Goal: Find specific page/section: Find specific page/section

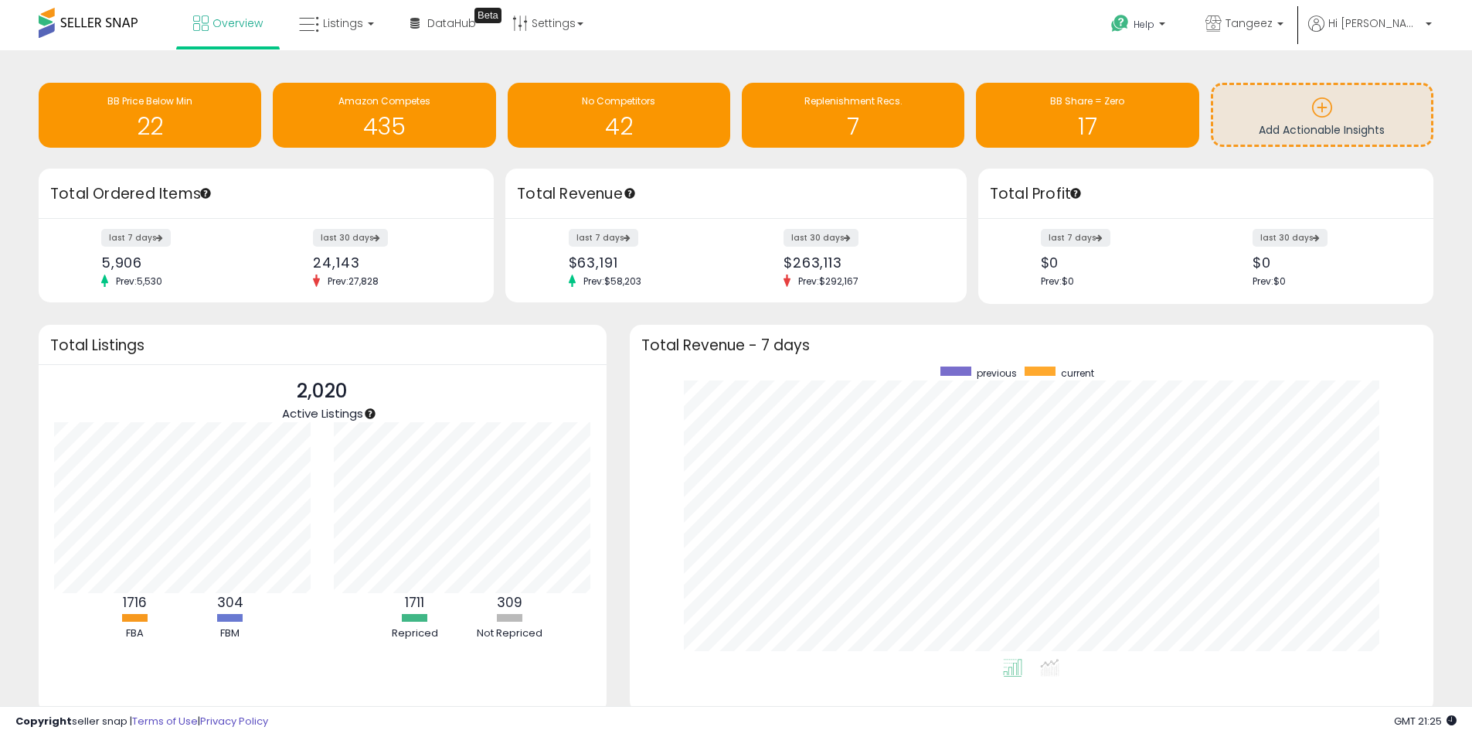
scroll to position [772672, 772191]
click at [315, 21] on icon at bounding box center [309, 25] width 20 height 20
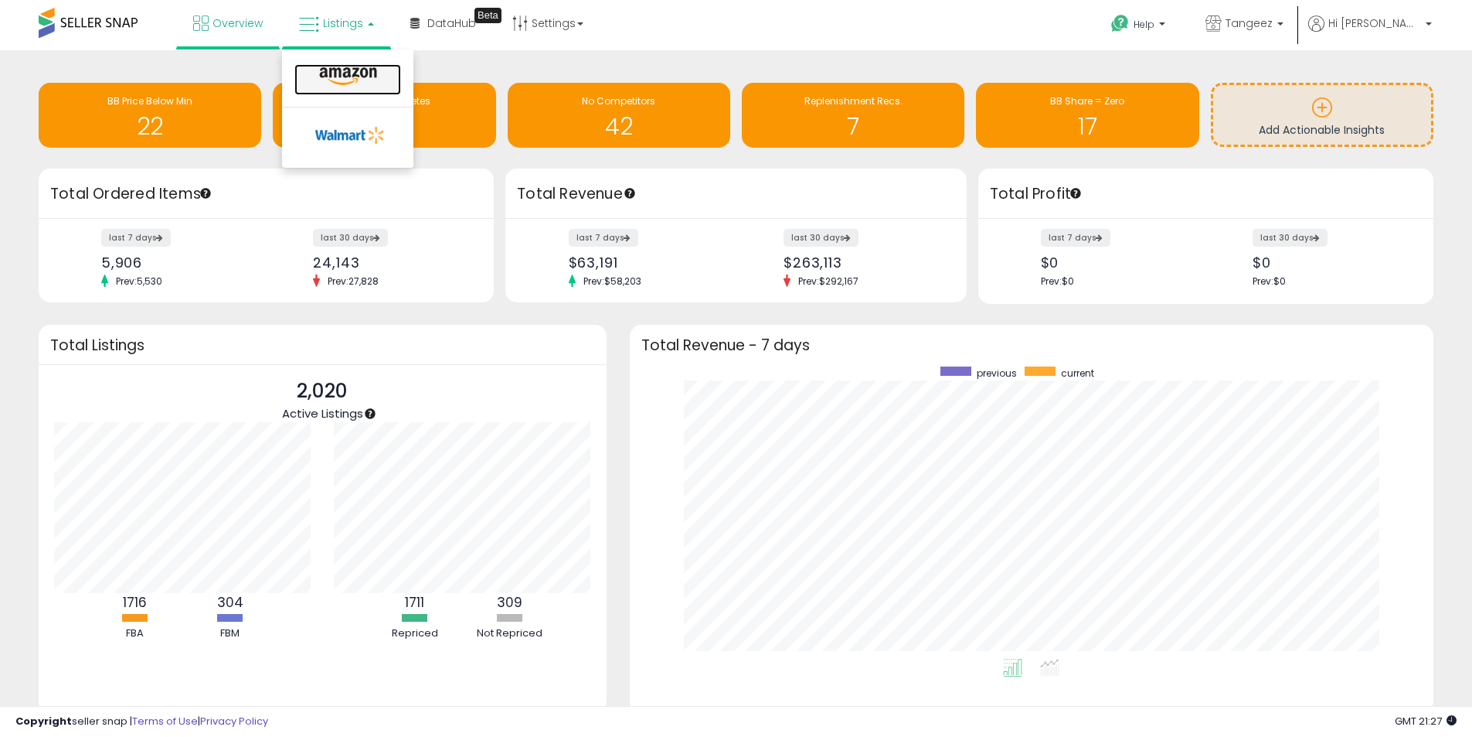
click at [352, 74] on icon at bounding box center [348, 76] width 67 height 20
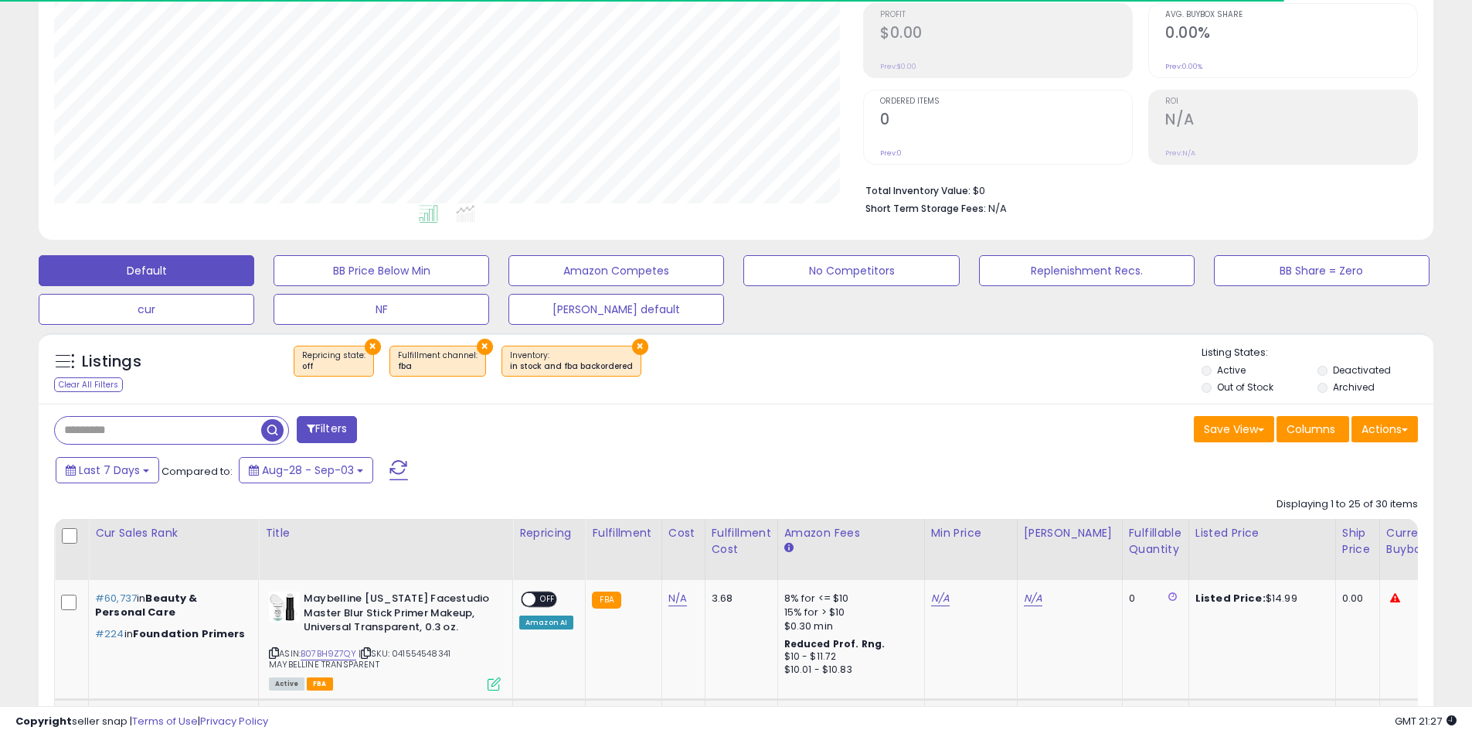
scroll to position [541, 0]
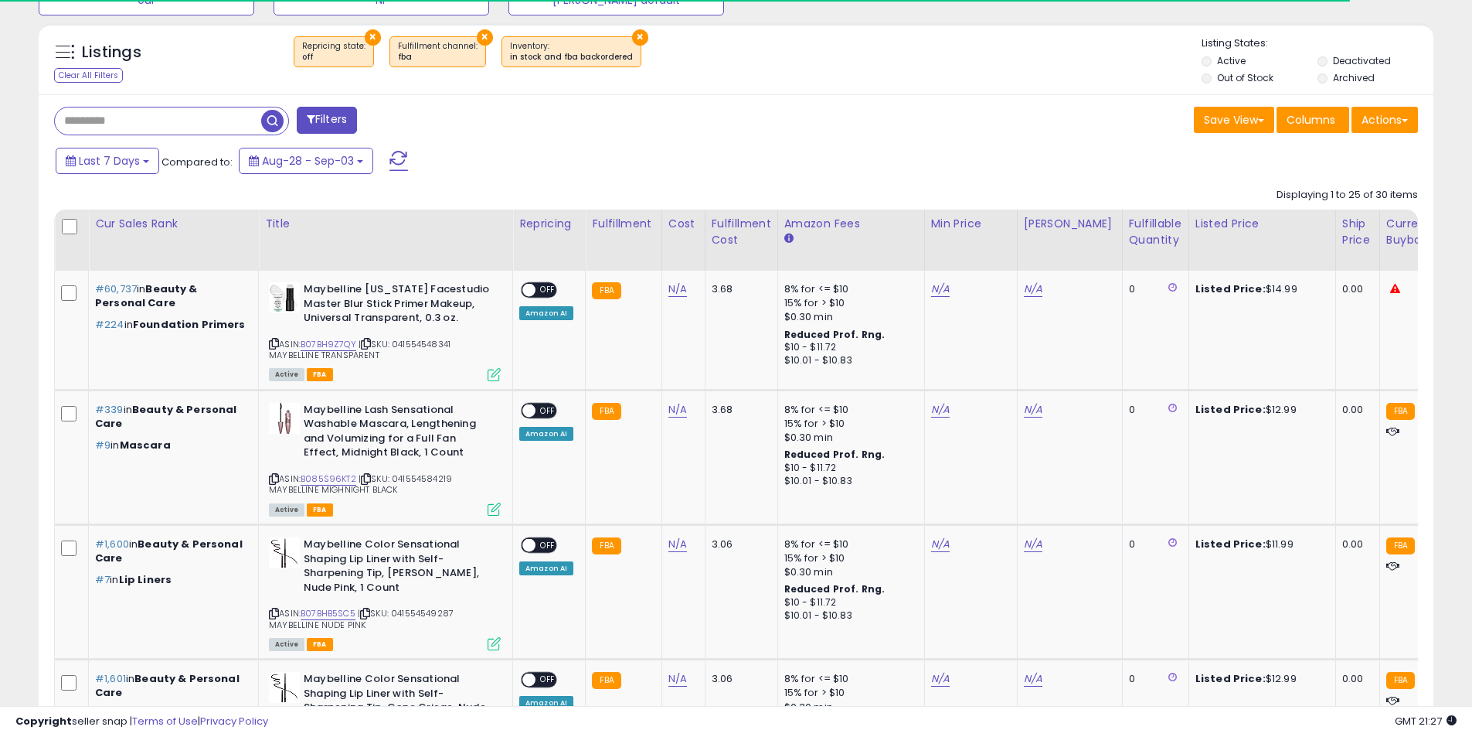
click at [148, 128] on input "text" at bounding box center [158, 120] width 206 height 27
paste input "**********"
click at [365, 37] on button "×" at bounding box center [373, 37] width 16 height 16
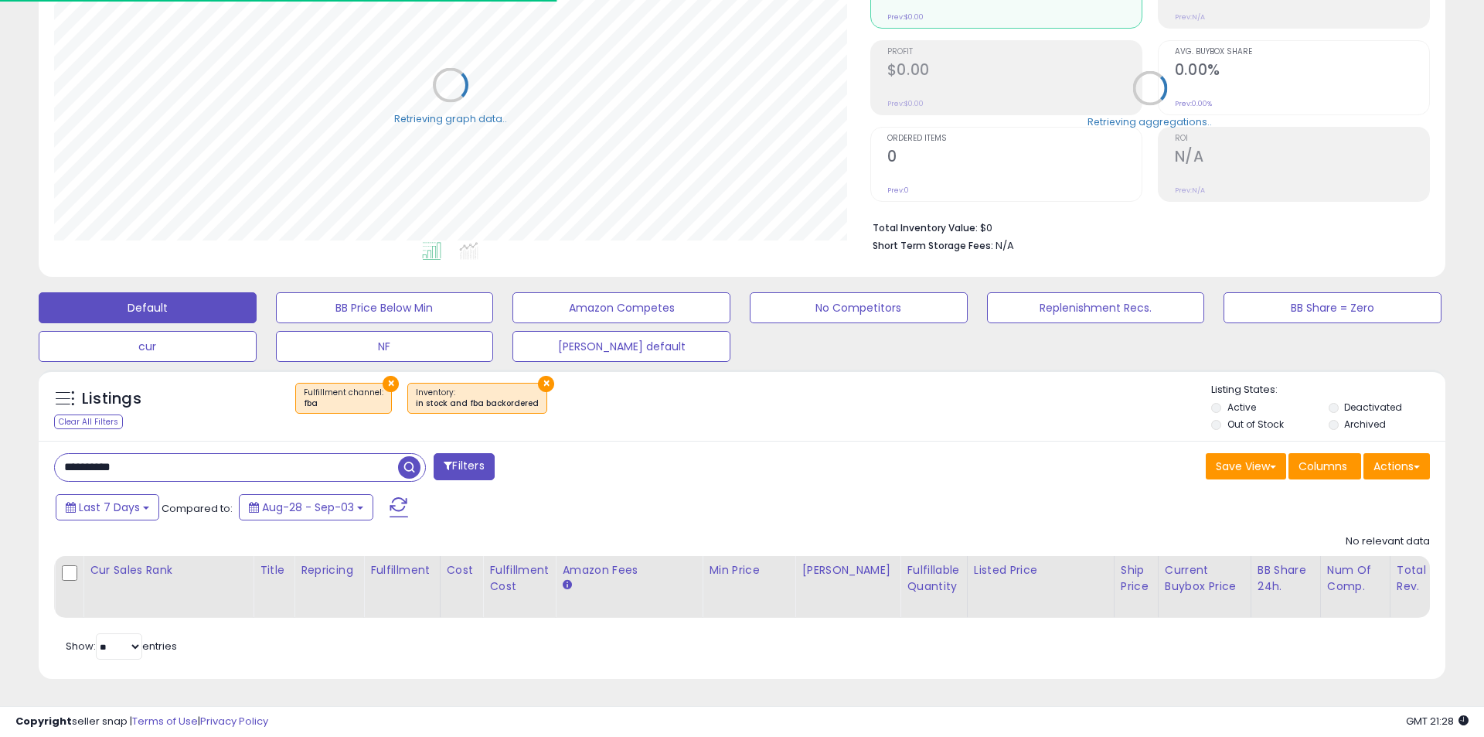
scroll to position [317, 809]
click at [385, 376] on button "×" at bounding box center [389, 384] width 16 height 16
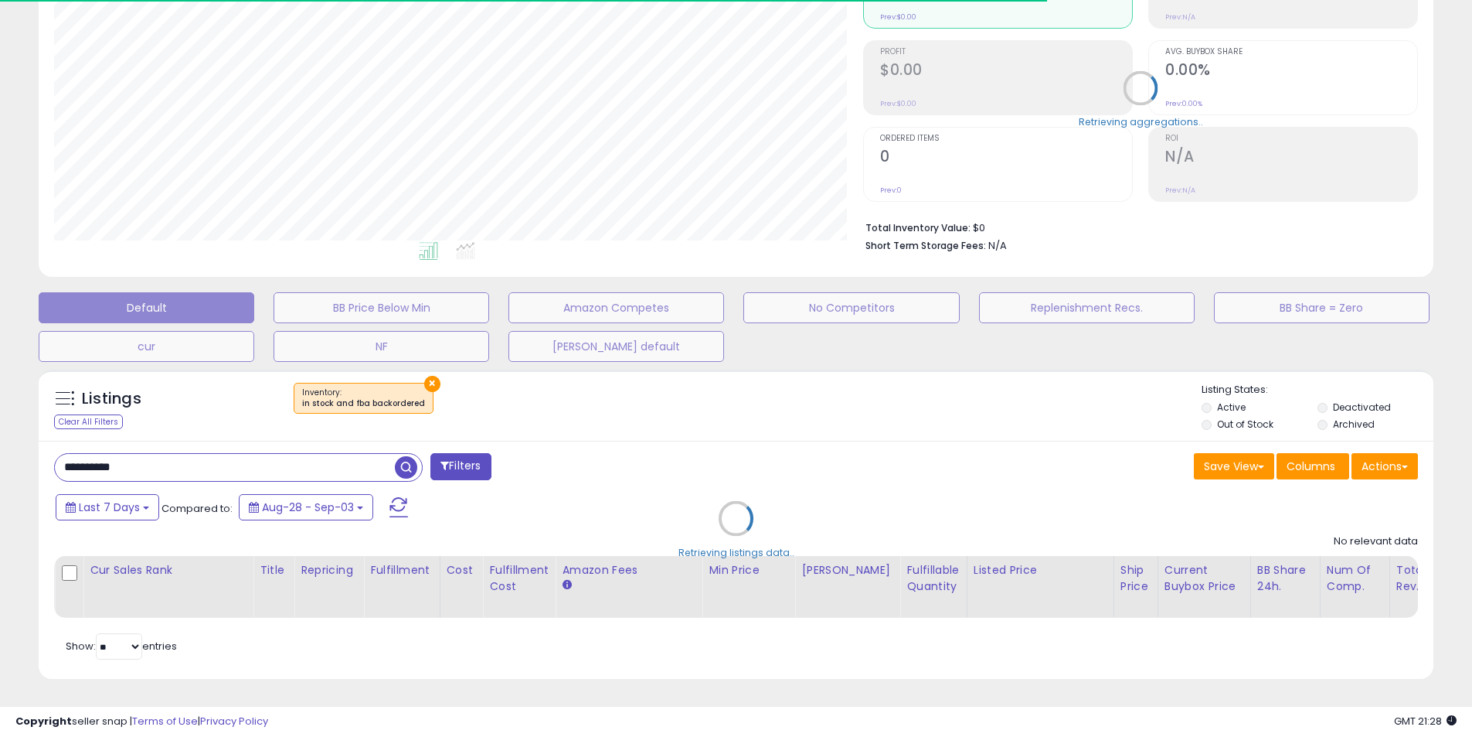
click at [427, 372] on div "Retrieving listings data.." at bounding box center [736, 530] width 1418 height 336
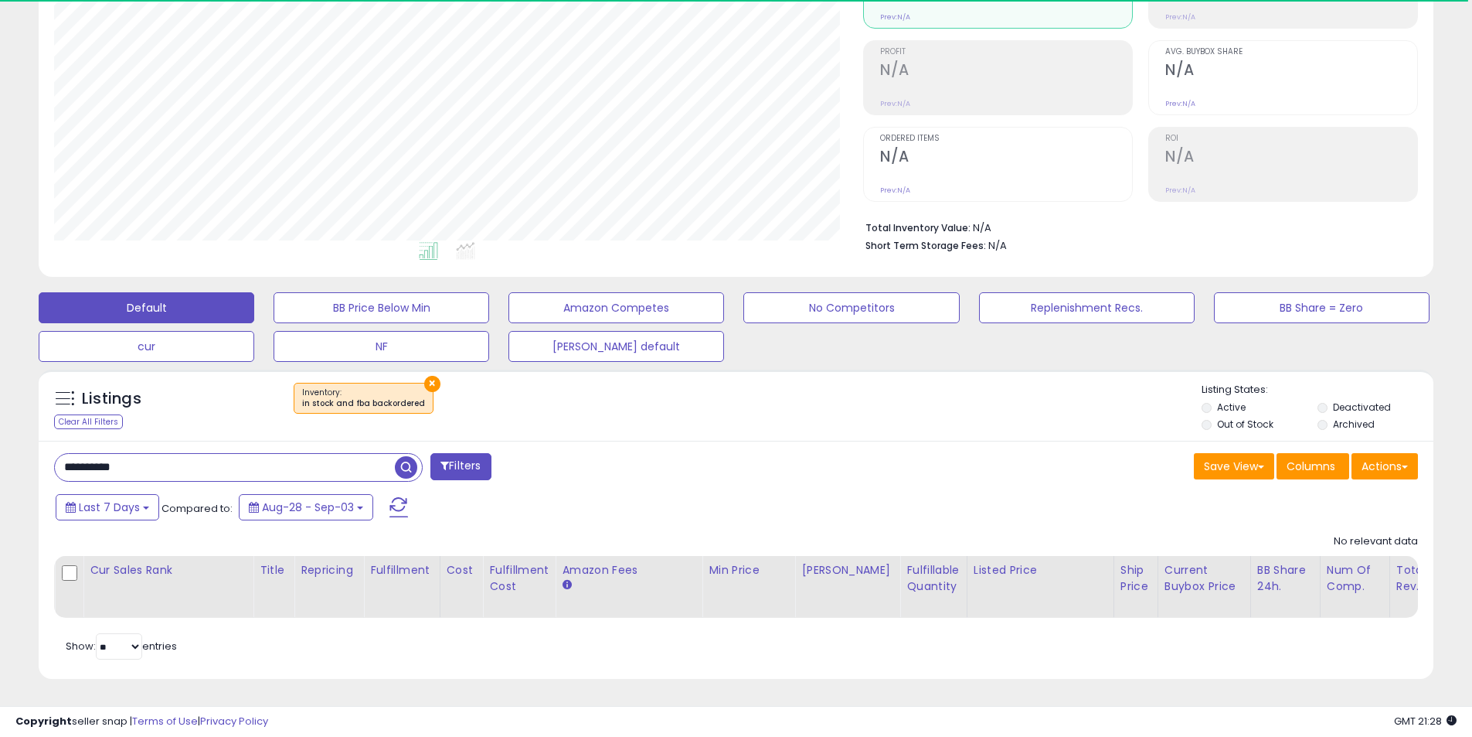
click at [427, 376] on button "×" at bounding box center [432, 384] width 16 height 16
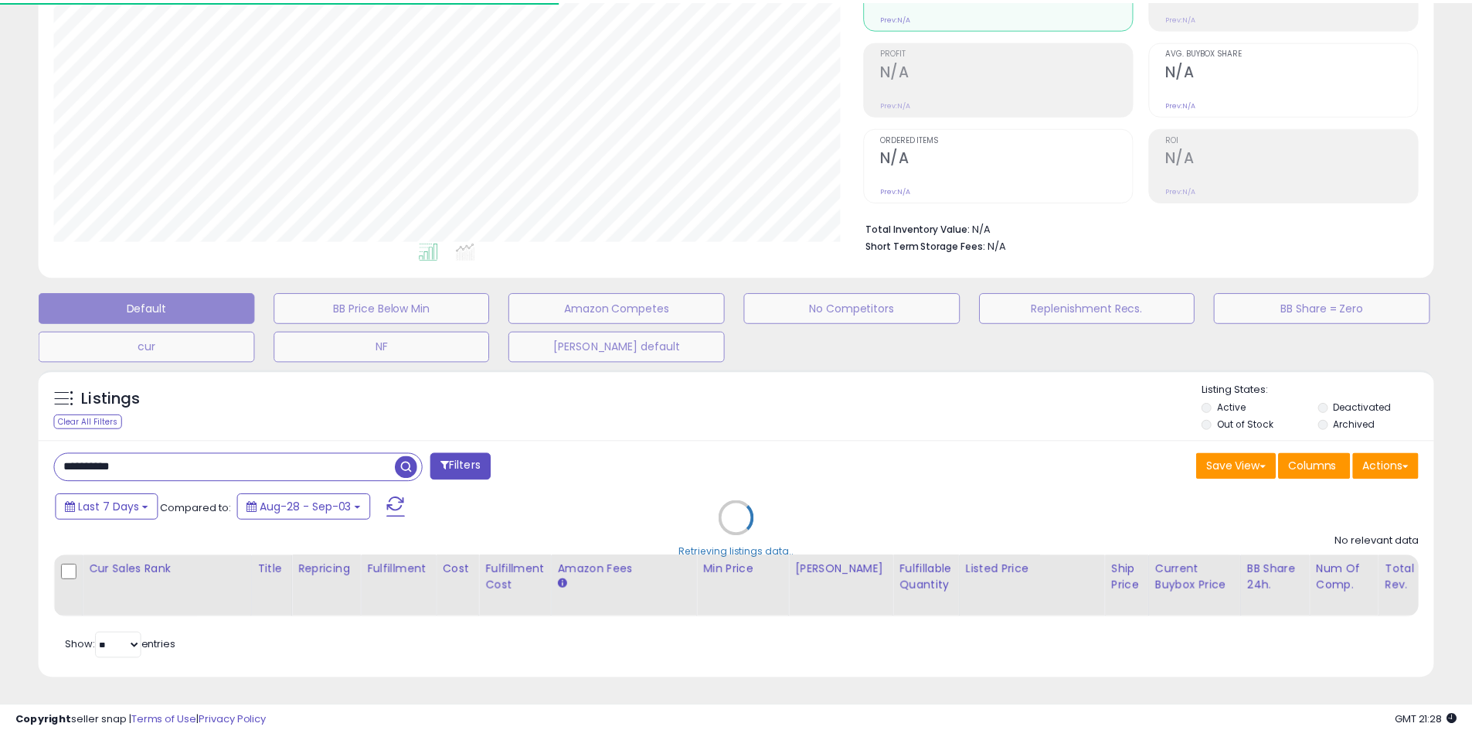
scroll to position [317, 816]
click at [414, 454] on div "Retrieving listings data.." at bounding box center [742, 530] width 1430 height 336
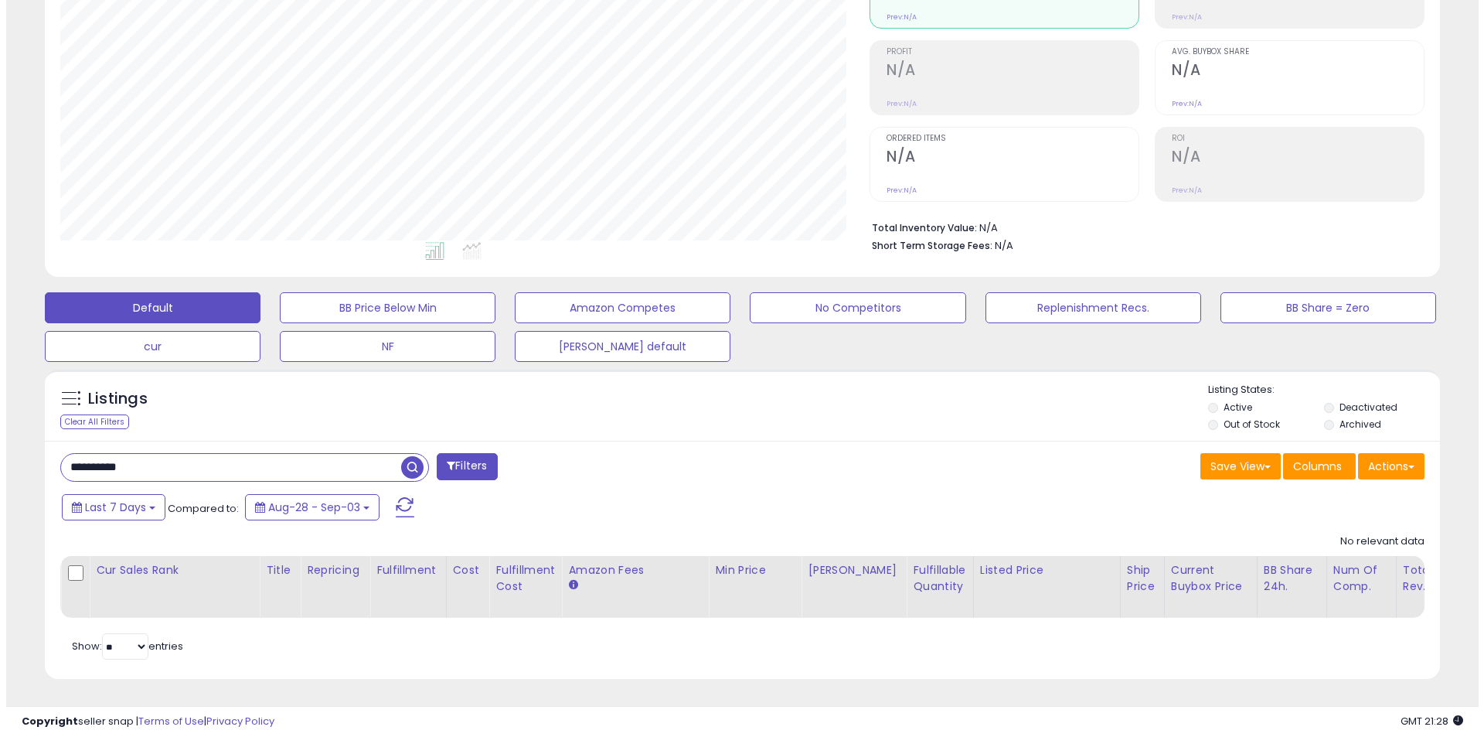
scroll to position [317, 809]
click at [404, 456] on span "button" at bounding box center [406, 467] width 22 height 22
click at [950, 437] on div "Listings Clear All Filters Active" at bounding box center [736, 523] width 1395 height 309
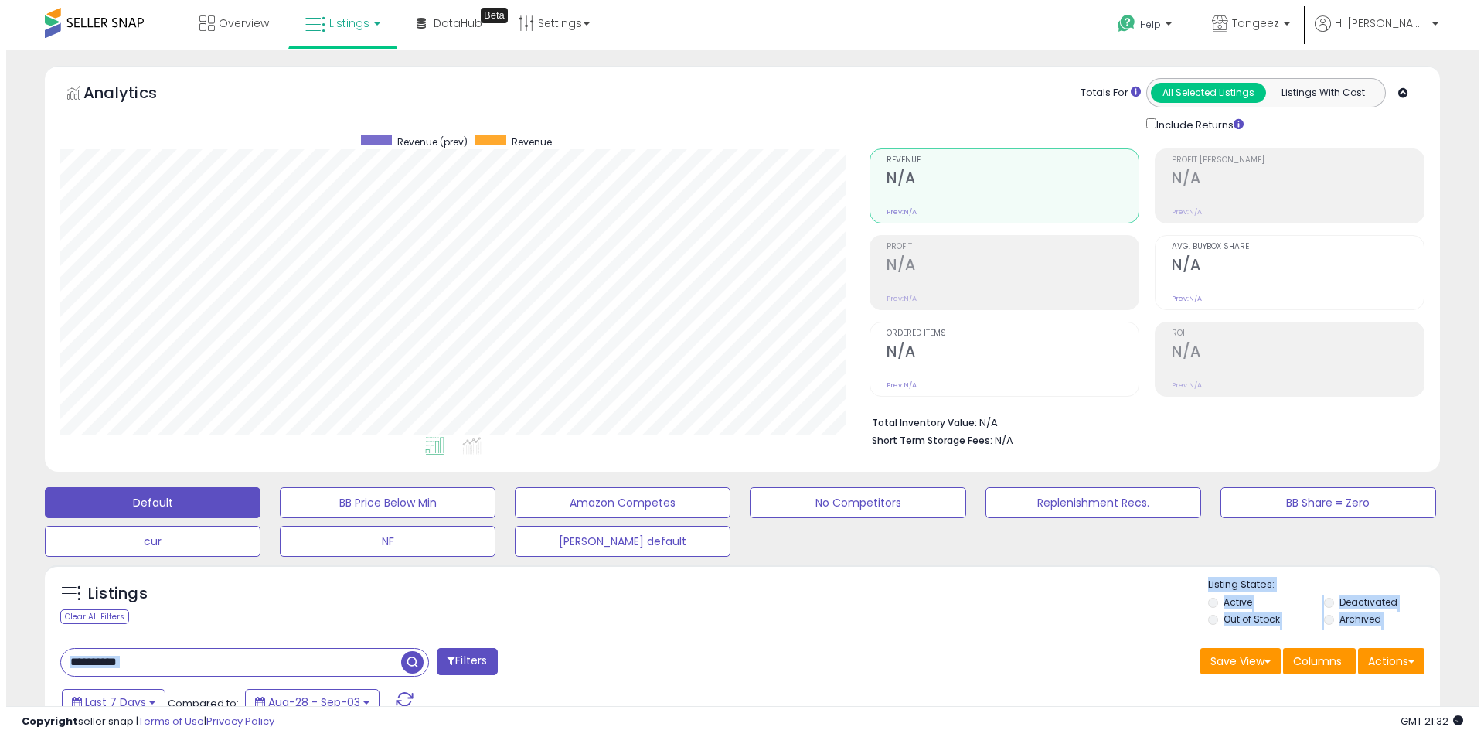
scroll to position [206, 0]
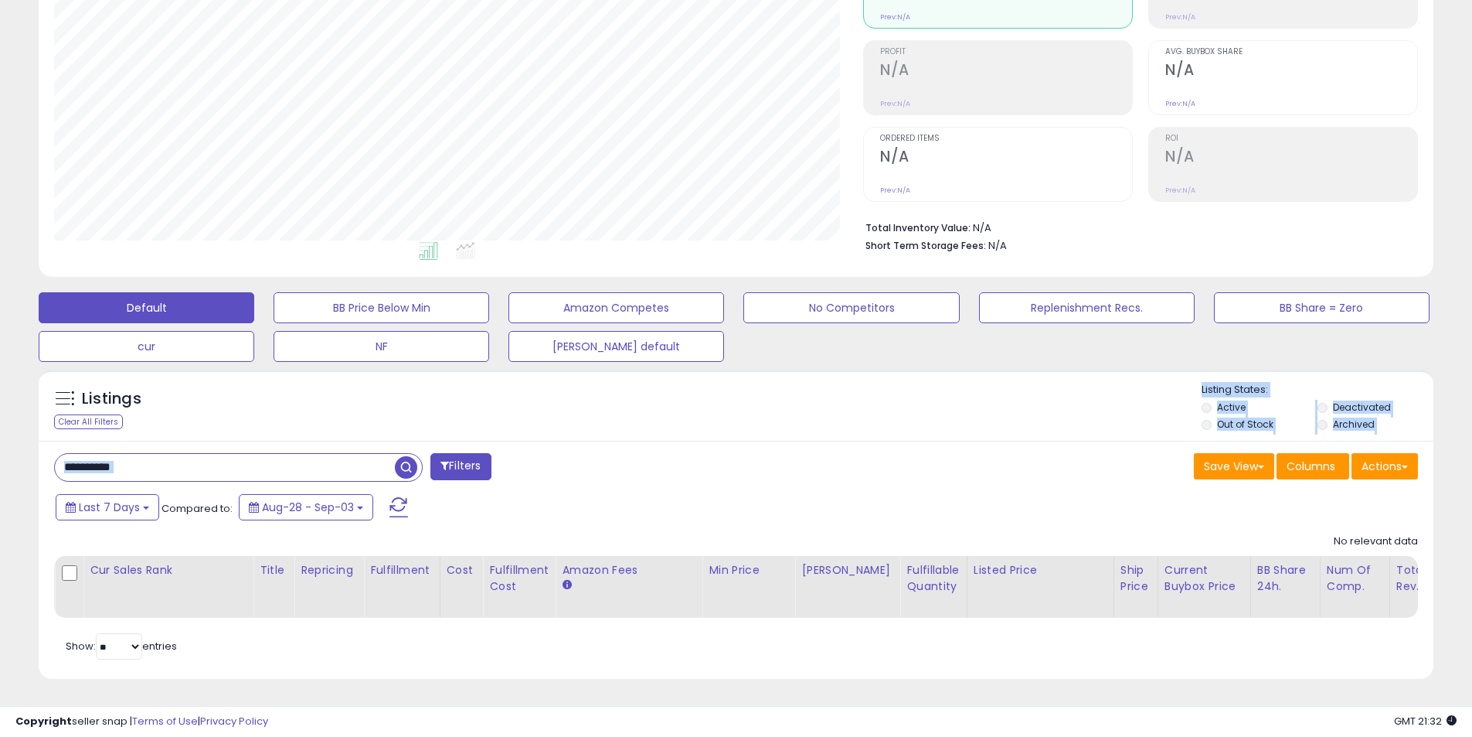
click at [173, 461] on input "**********" at bounding box center [225, 467] width 340 height 27
paste input "text"
click at [407, 462] on span "button" at bounding box center [406, 467] width 22 height 22
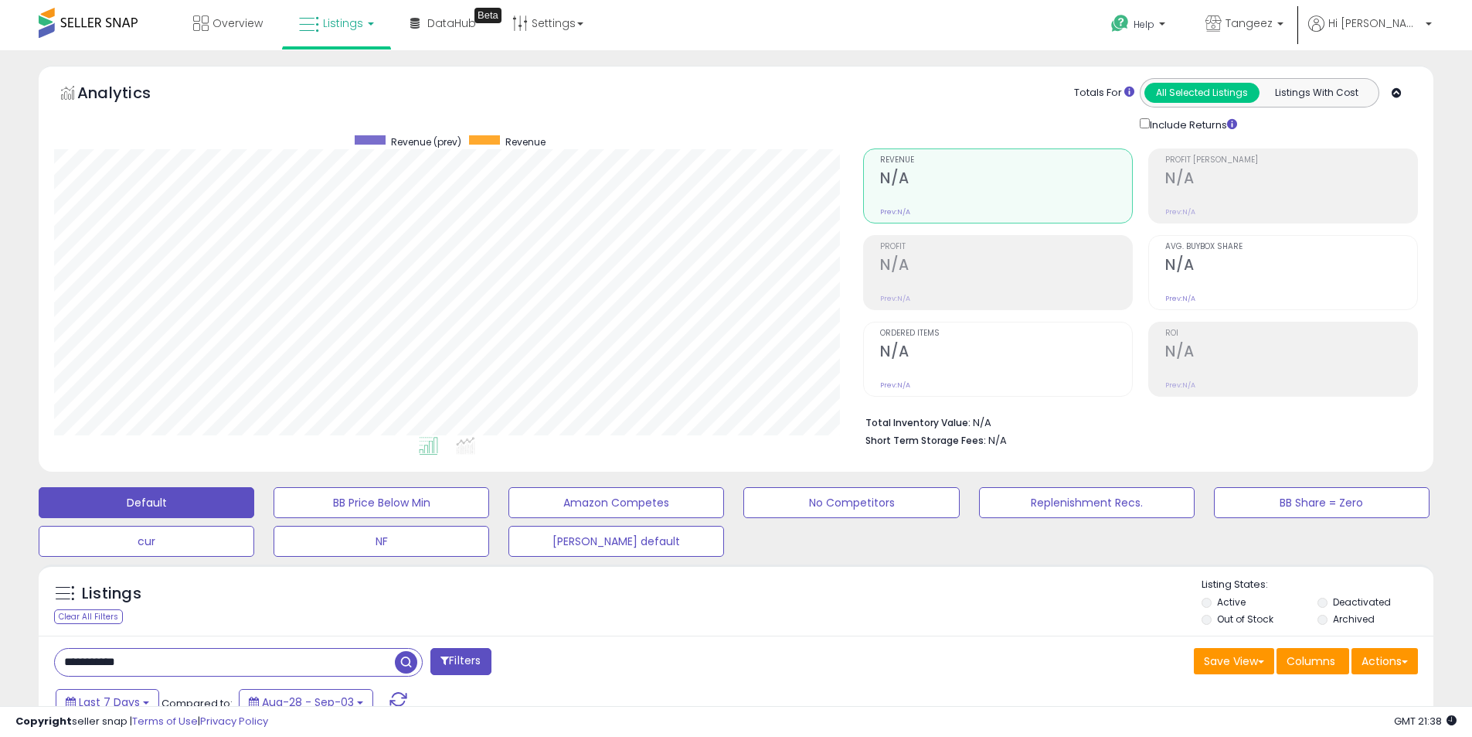
click at [401, 660] on span "button" at bounding box center [406, 662] width 22 height 22
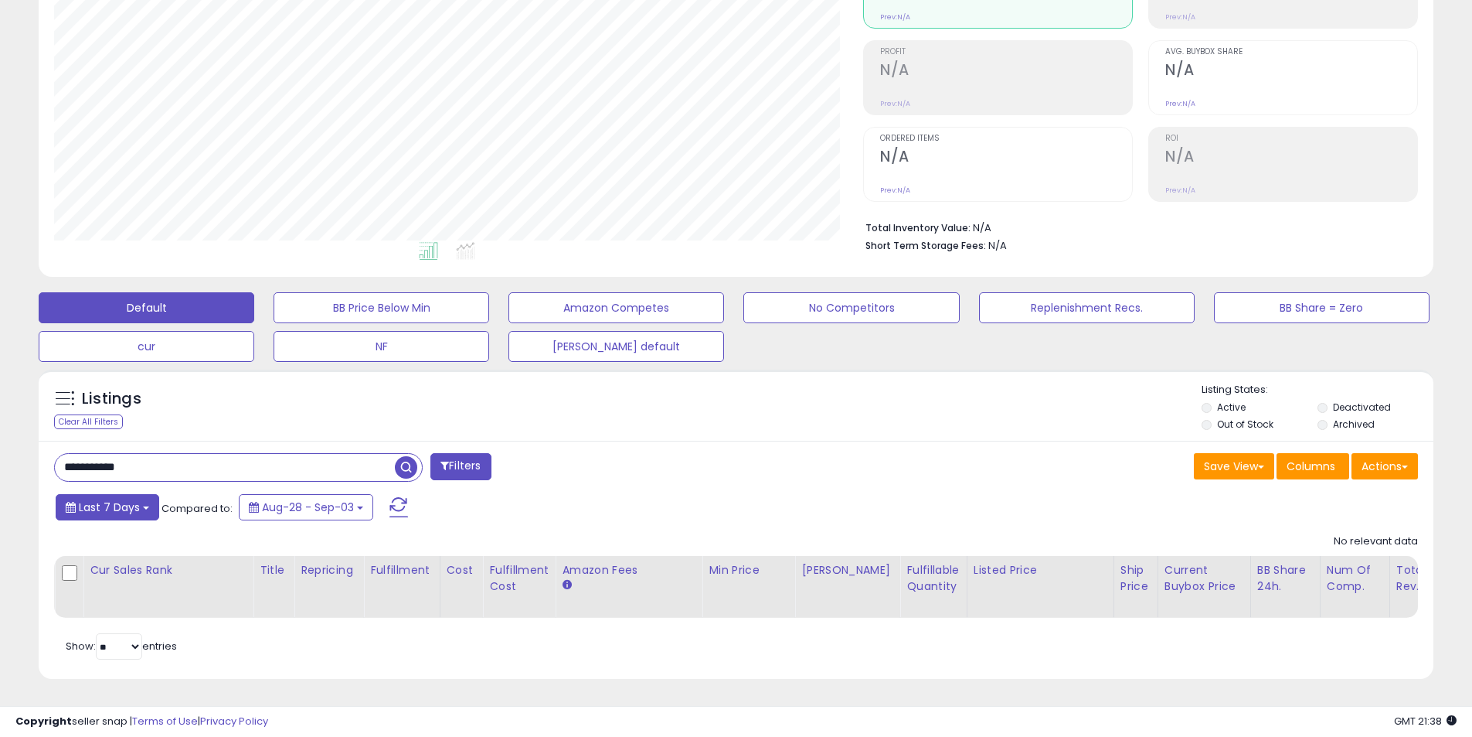
click at [130, 499] on span "Last 7 Days" at bounding box center [109, 506] width 61 height 15
click at [403, 506] on button at bounding box center [399, 507] width 39 height 31
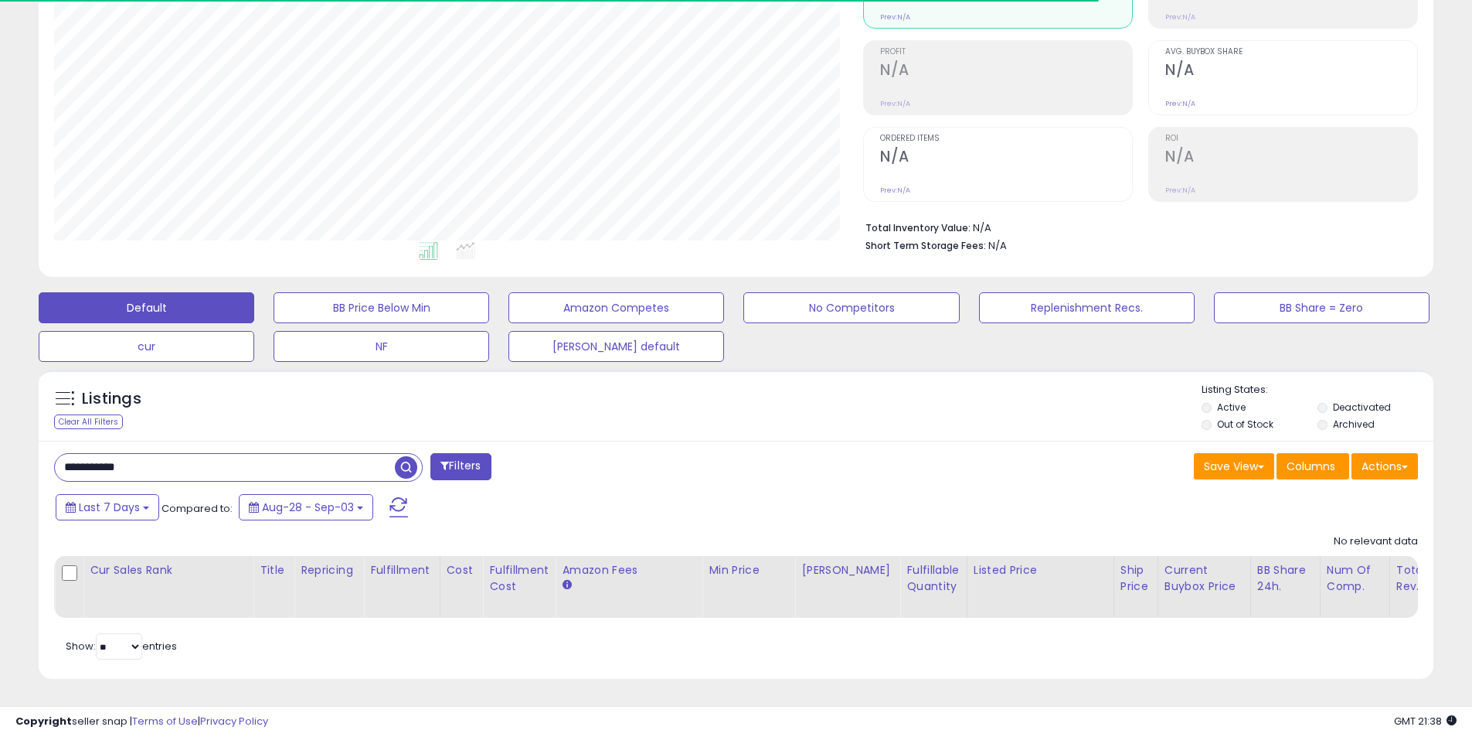
scroll to position [317, 809]
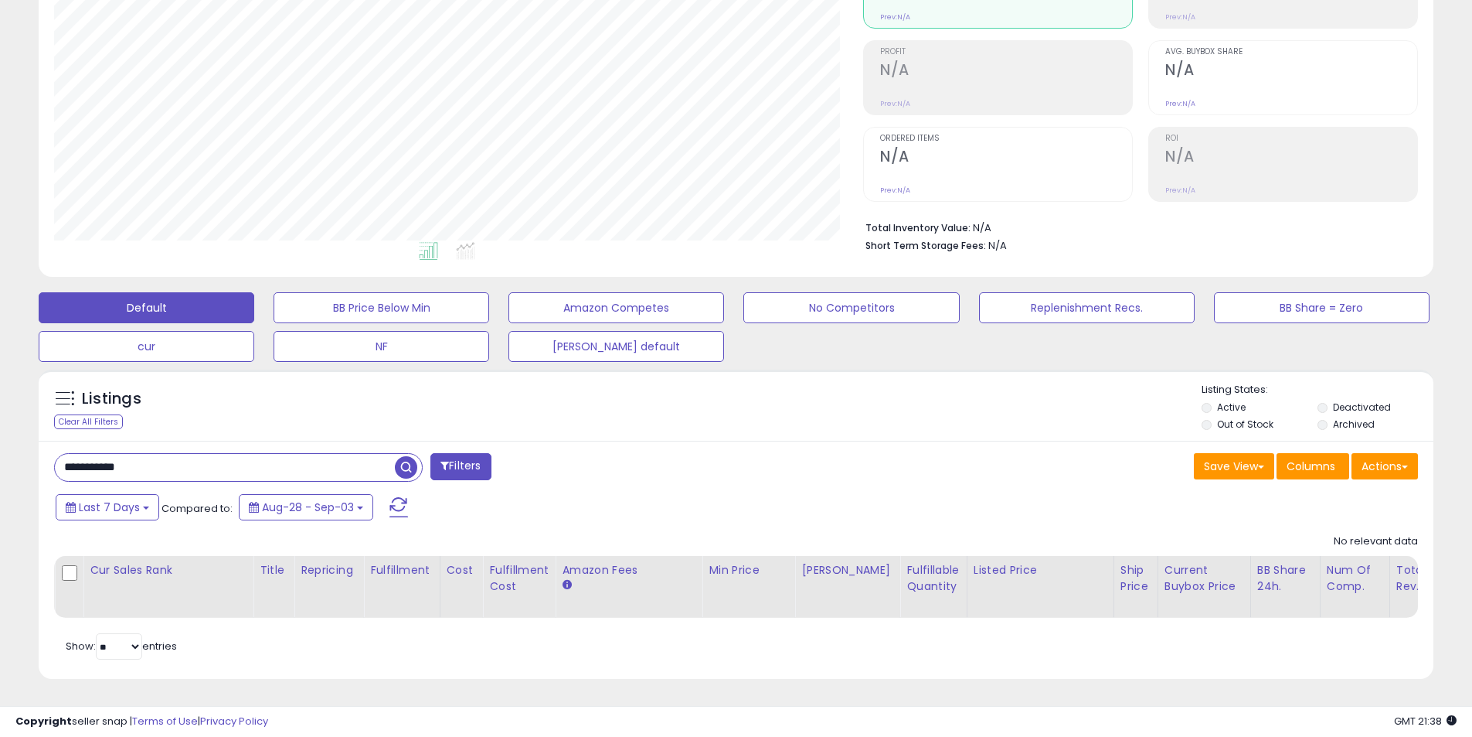
click at [189, 461] on input "**********" at bounding box center [225, 467] width 340 height 27
paste input "**"
type input "**********"
click at [409, 458] on span "button" at bounding box center [406, 467] width 22 height 22
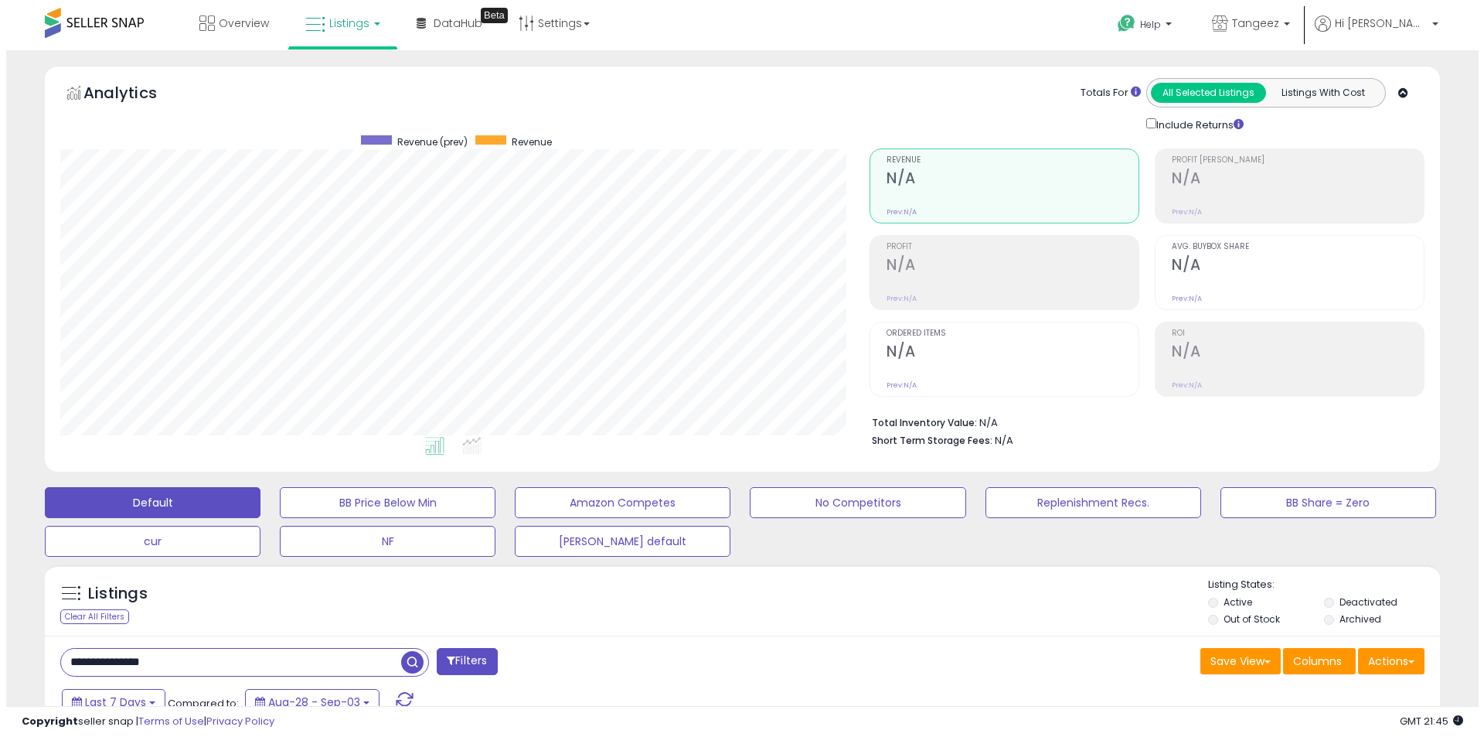
scroll to position [206, 0]
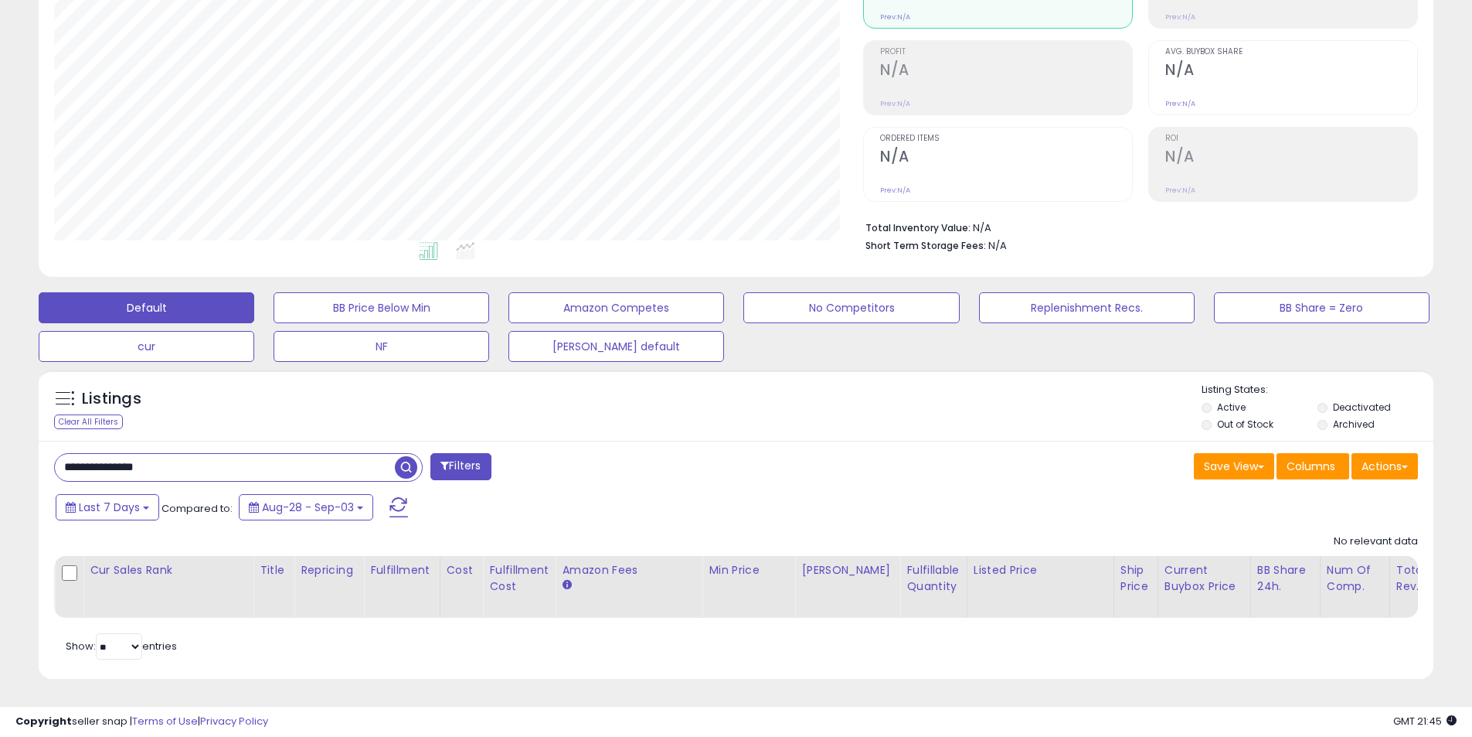
click at [407, 459] on span "button" at bounding box center [406, 467] width 22 height 22
drag, startPoint x: 166, startPoint y: 454, endPoint x: 68, endPoint y: 454, distance: 98.2
click at [68, 454] on input "**********" at bounding box center [225, 467] width 340 height 27
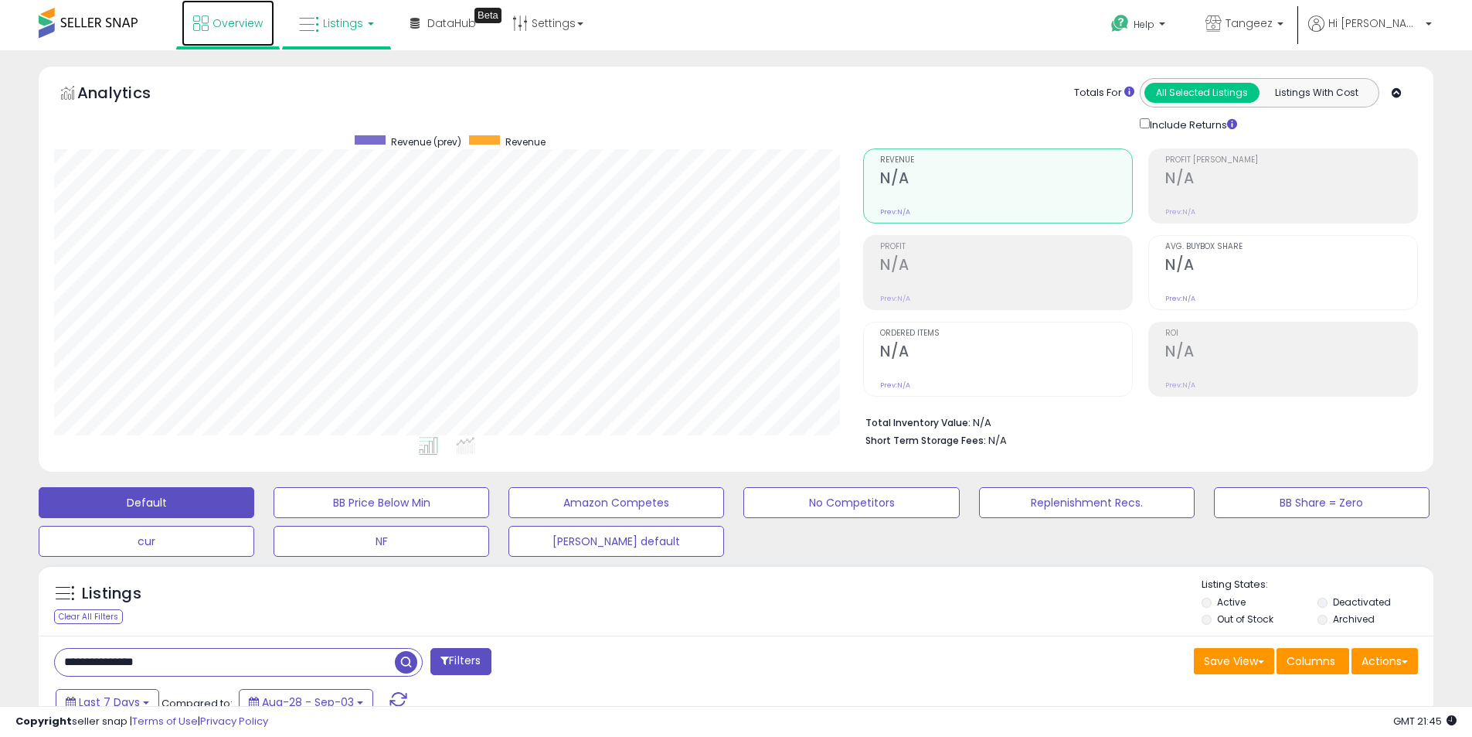
click at [239, 36] on link "Overview" at bounding box center [228, 23] width 93 height 46
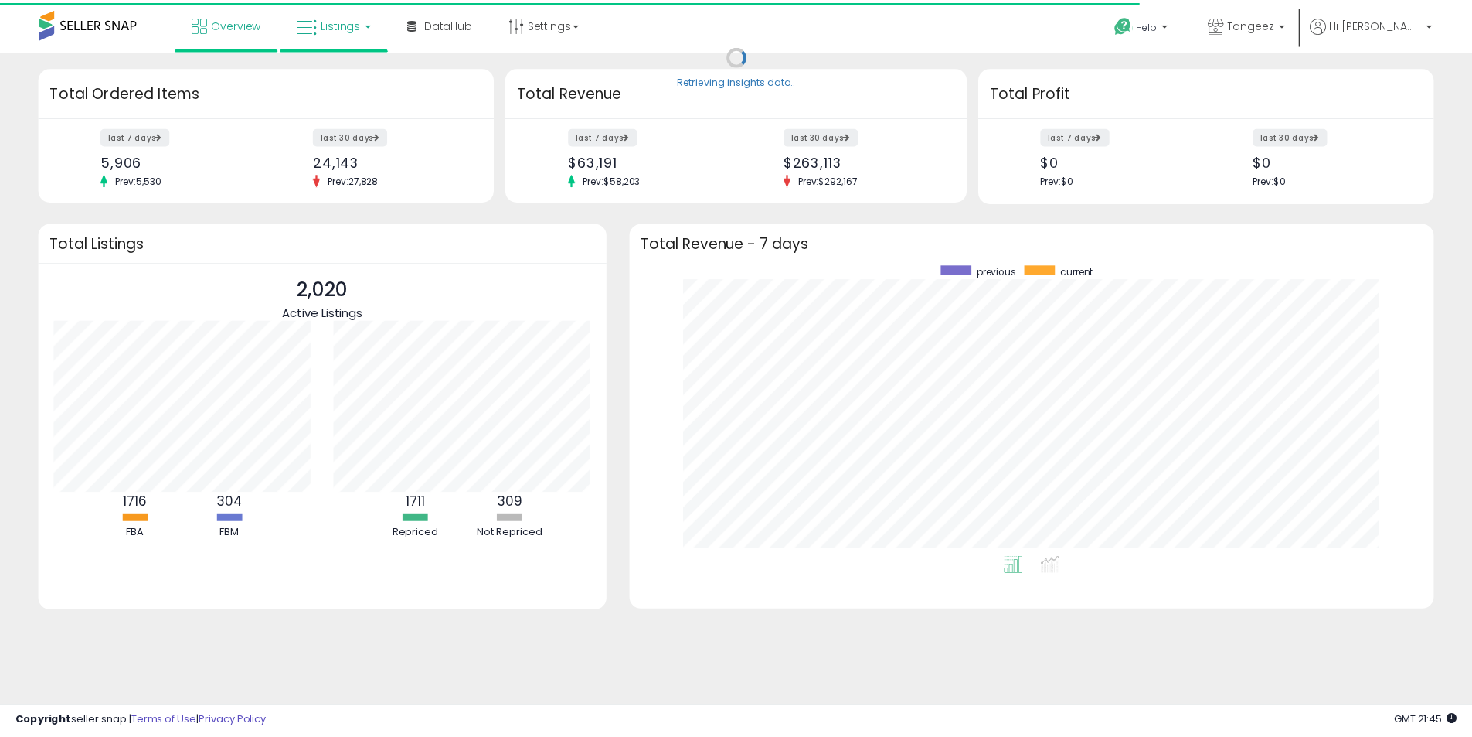
scroll to position [292, 780]
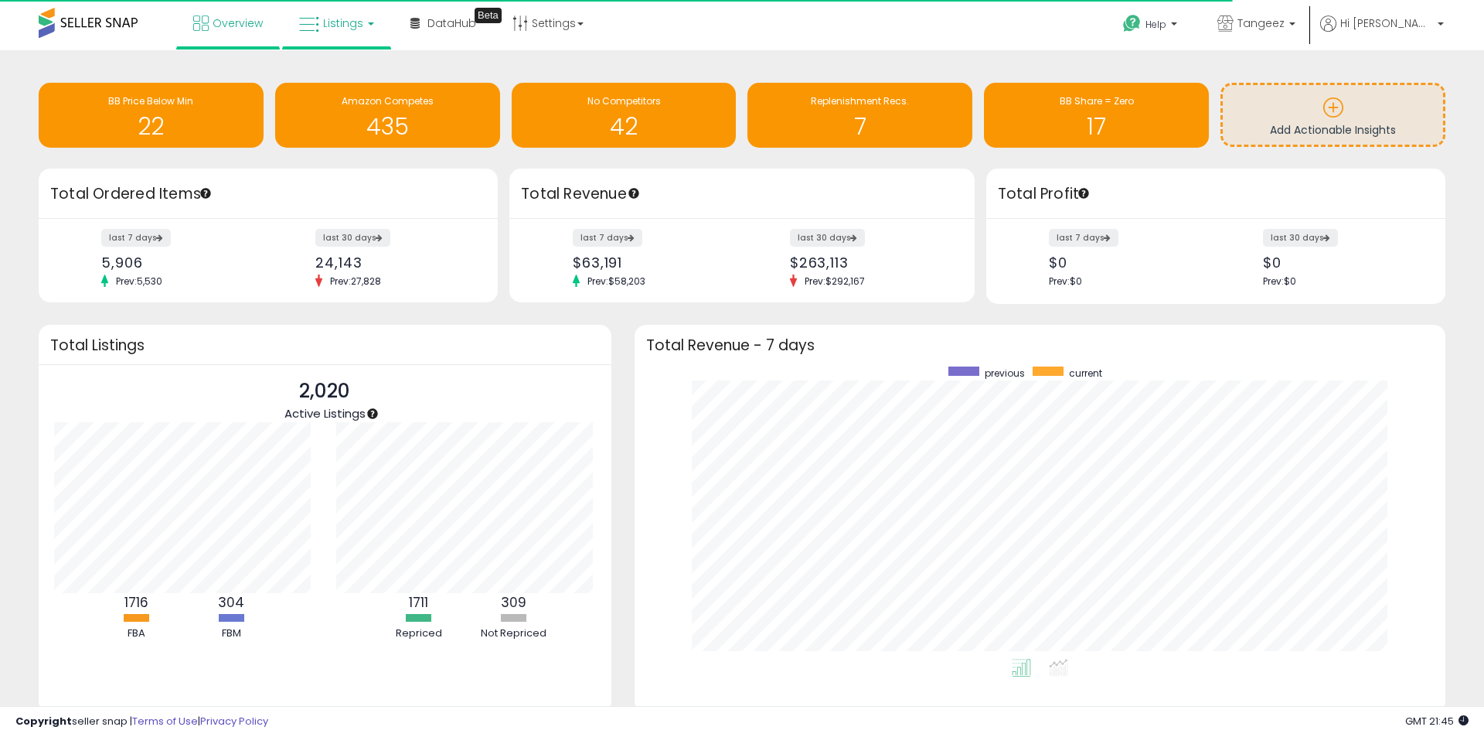
click at [337, 32] on link "Listings" at bounding box center [337, 23] width 98 height 46
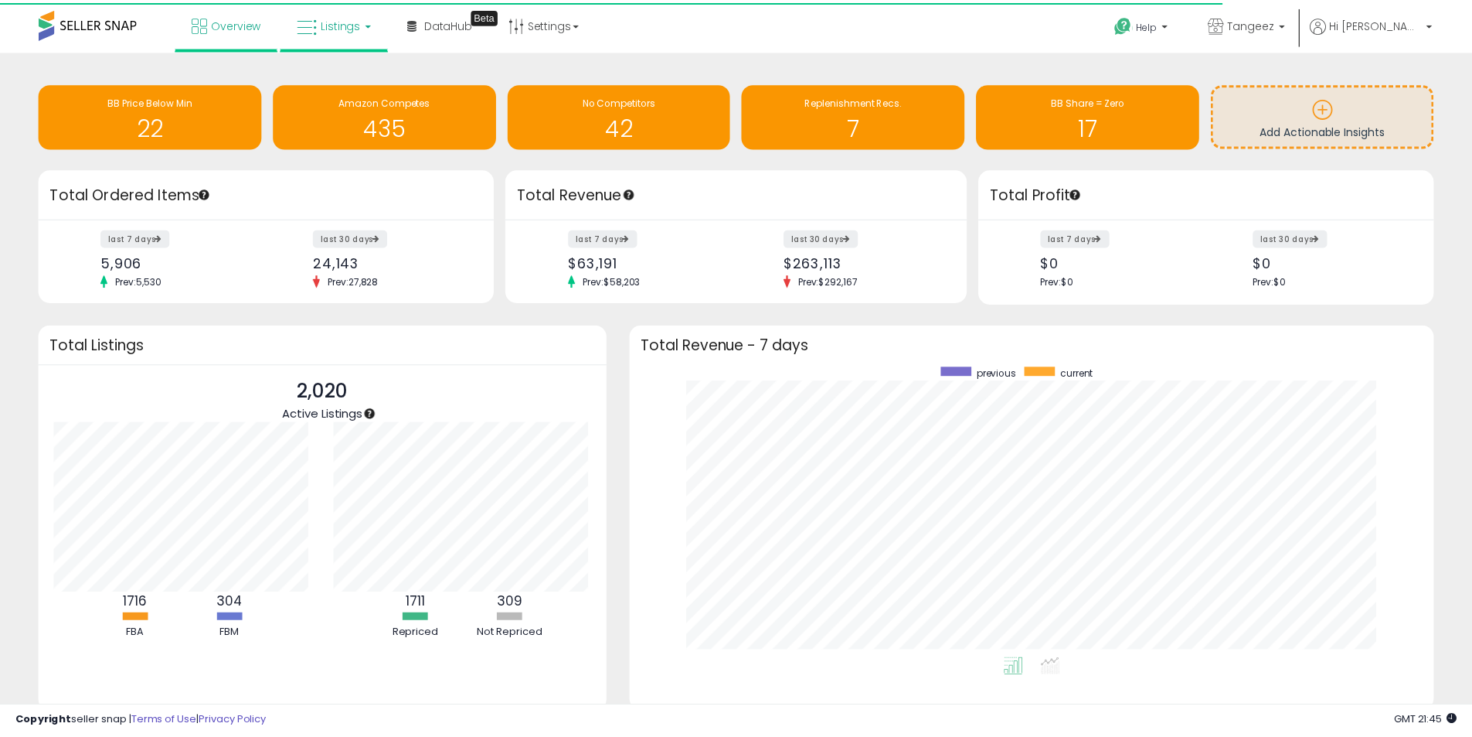
scroll to position [0, 0]
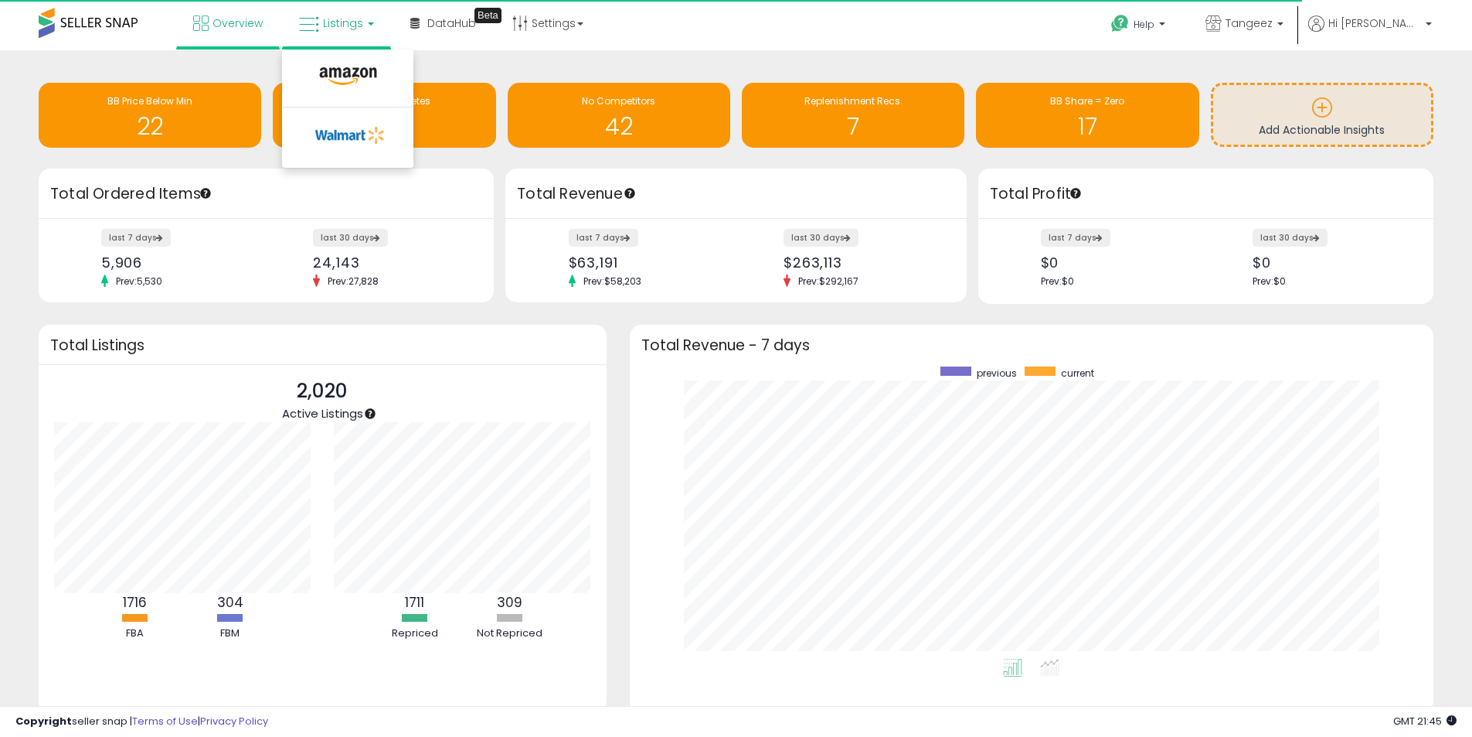
click at [350, 97] on li at bounding box center [348, 80] width 130 height 55
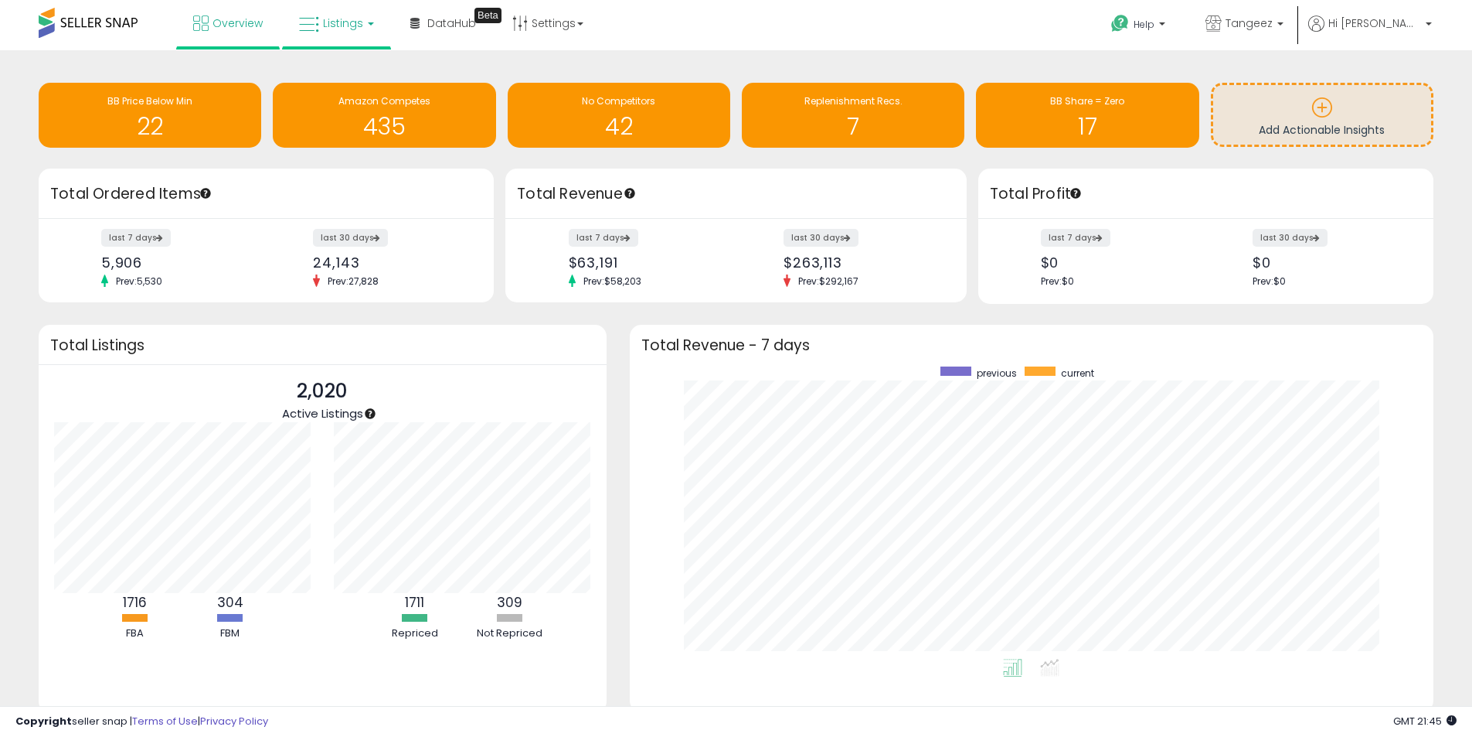
click at [351, 24] on span "Listings" at bounding box center [343, 22] width 40 height 15
click at [351, 77] on icon at bounding box center [348, 76] width 67 height 20
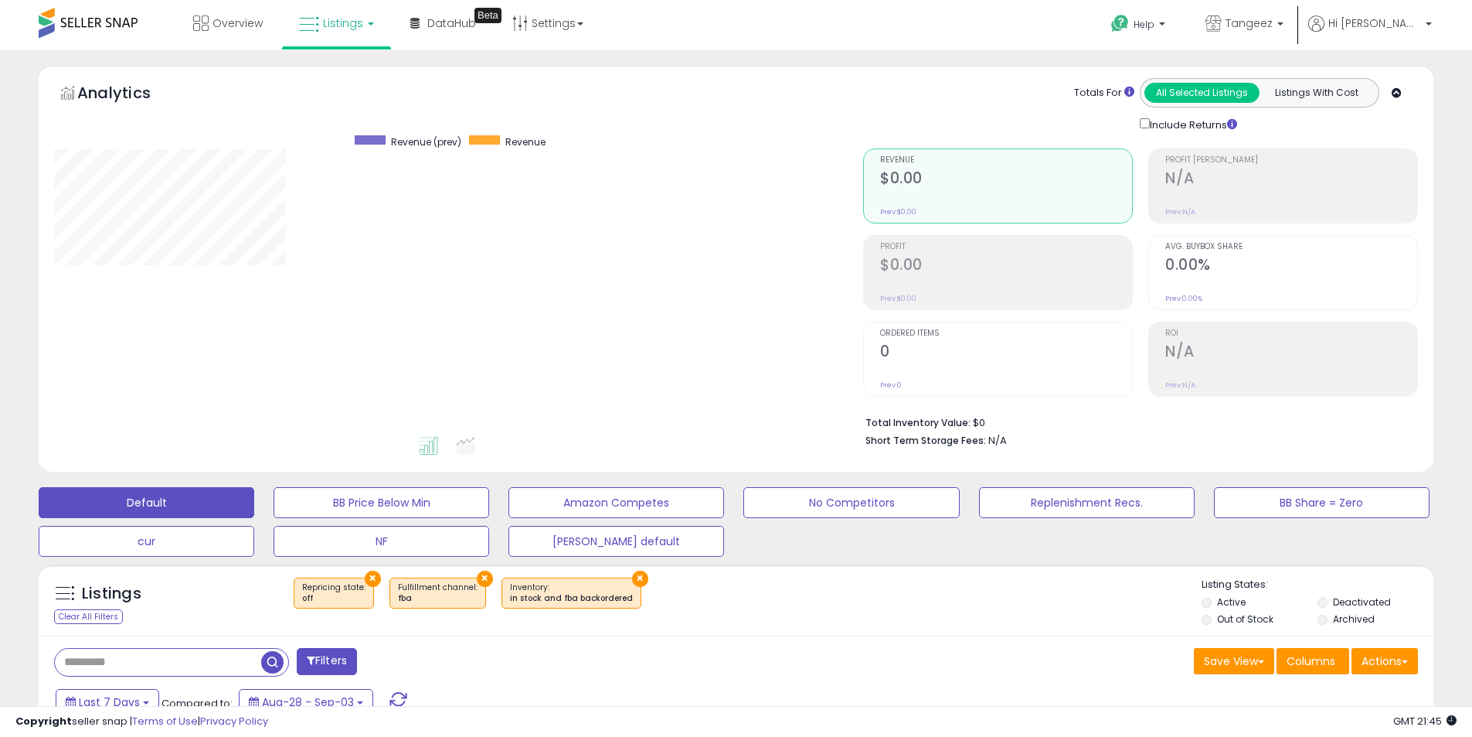
scroll to position [309, 0]
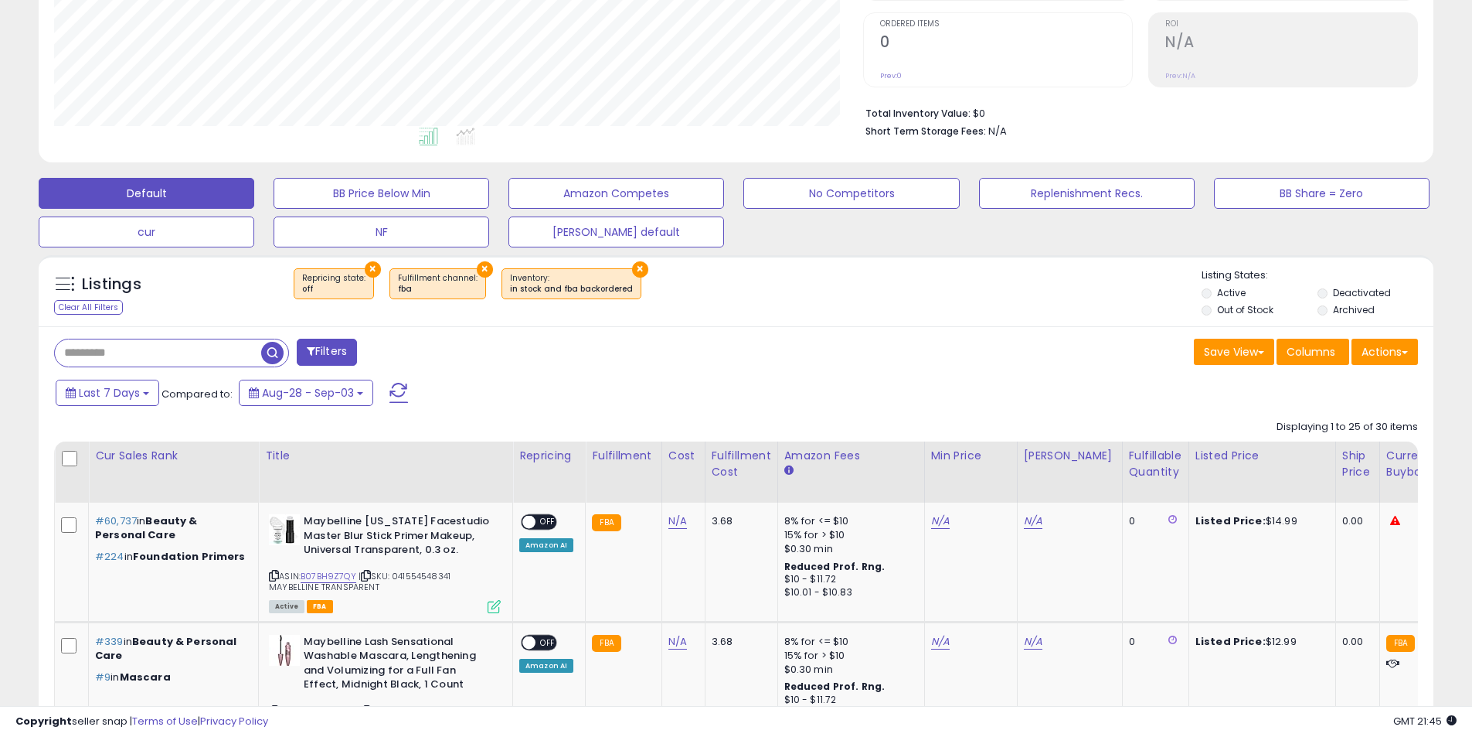
click at [365, 267] on button "×" at bounding box center [373, 269] width 16 height 16
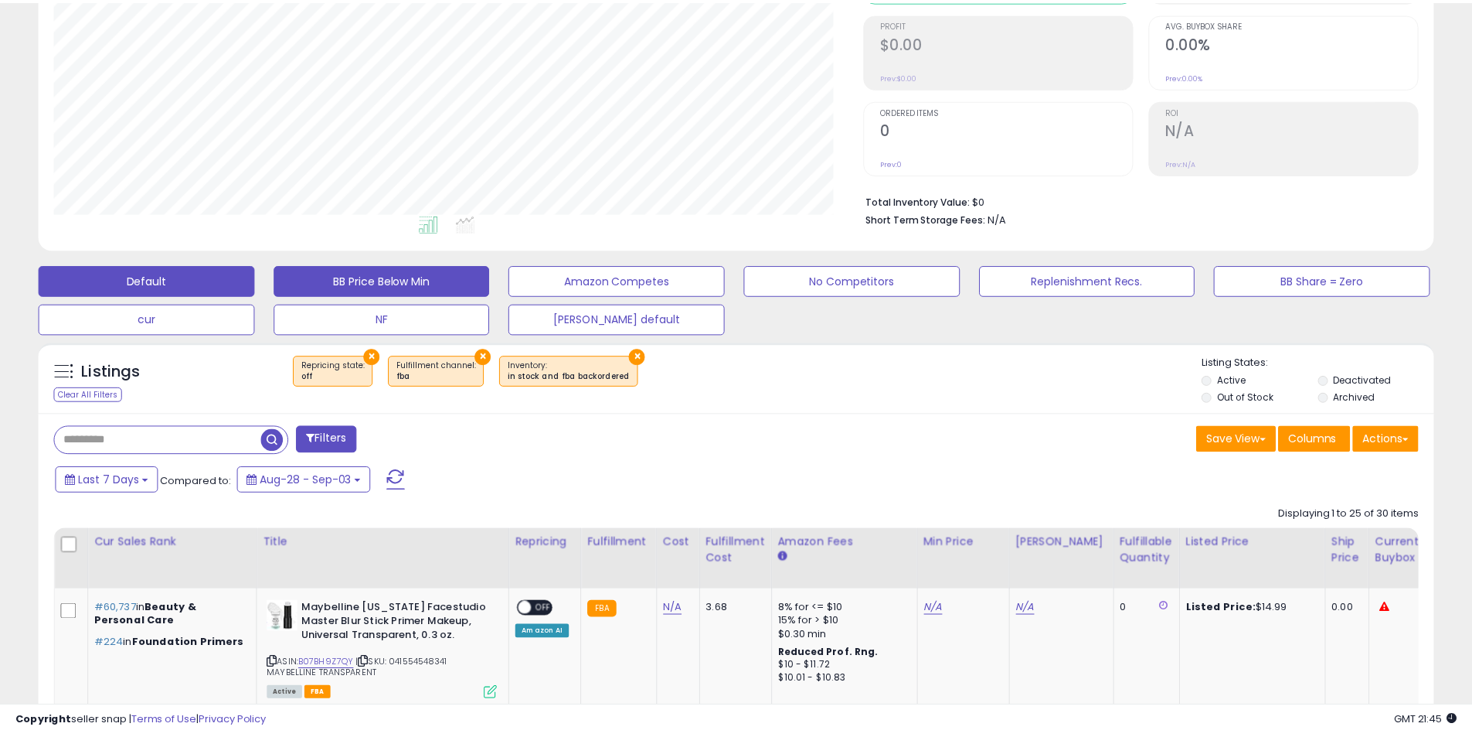
scroll to position [317, 816]
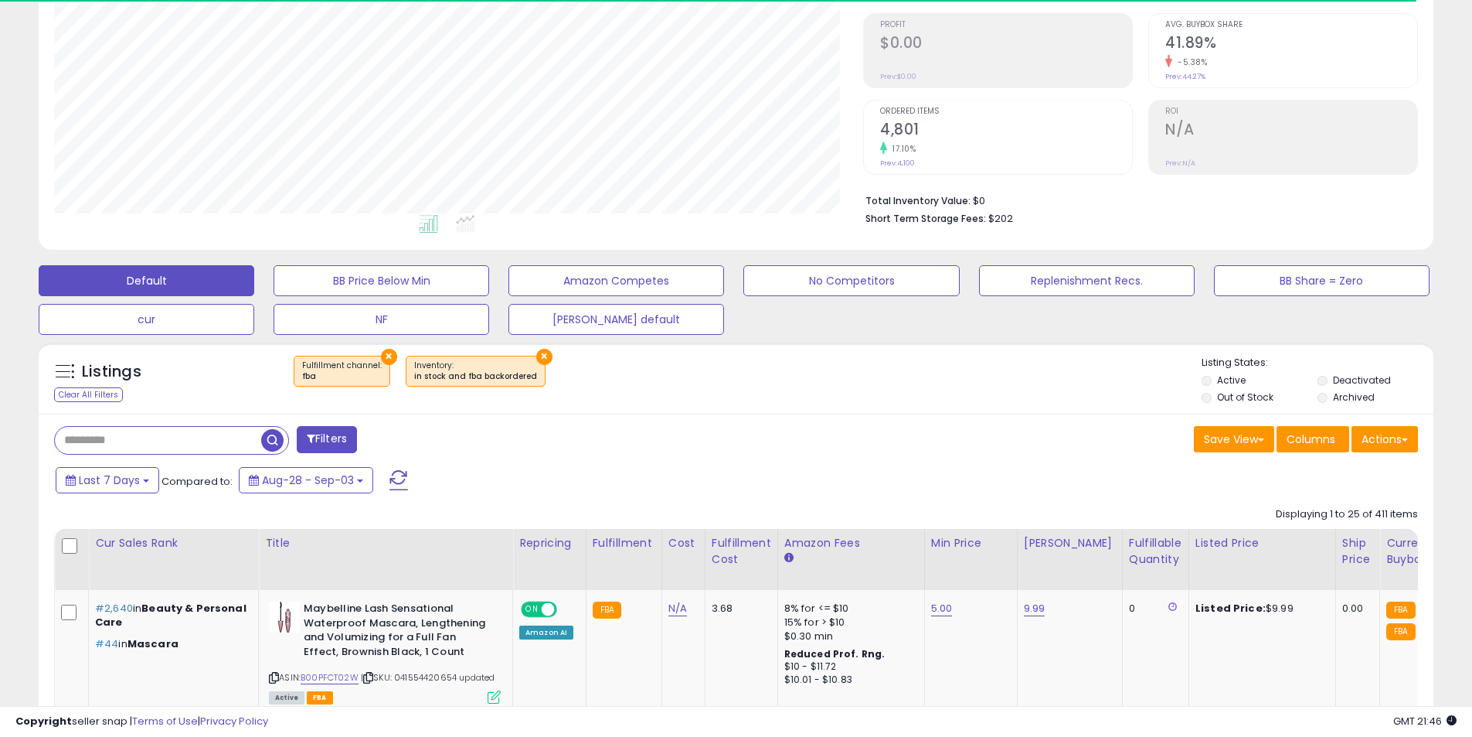
scroll to position [317, 809]
click at [536, 359] on button "×" at bounding box center [544, 357] width 16 height 16
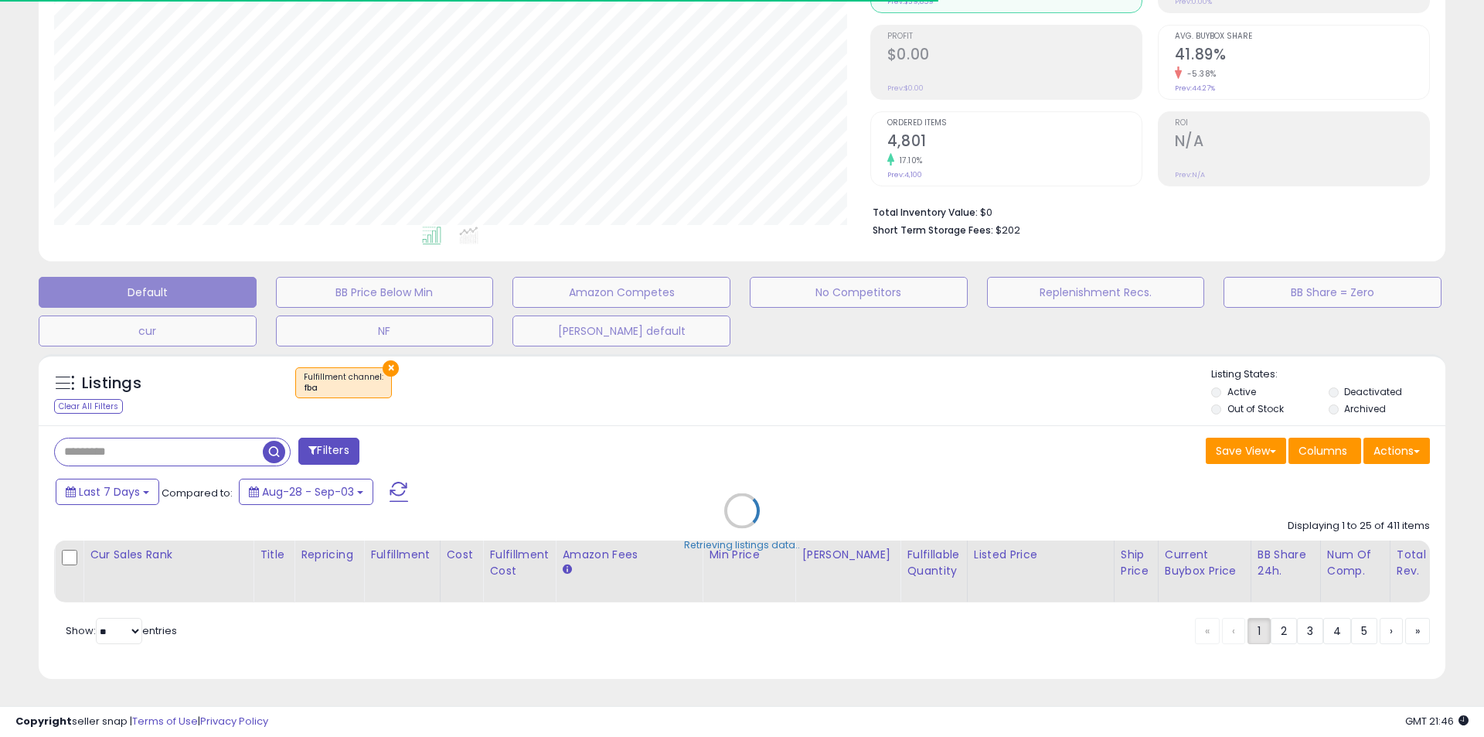
click at [388, 359] on div "Retrieving listings data.." at bounding box center [742, 522] width 1430 height 352
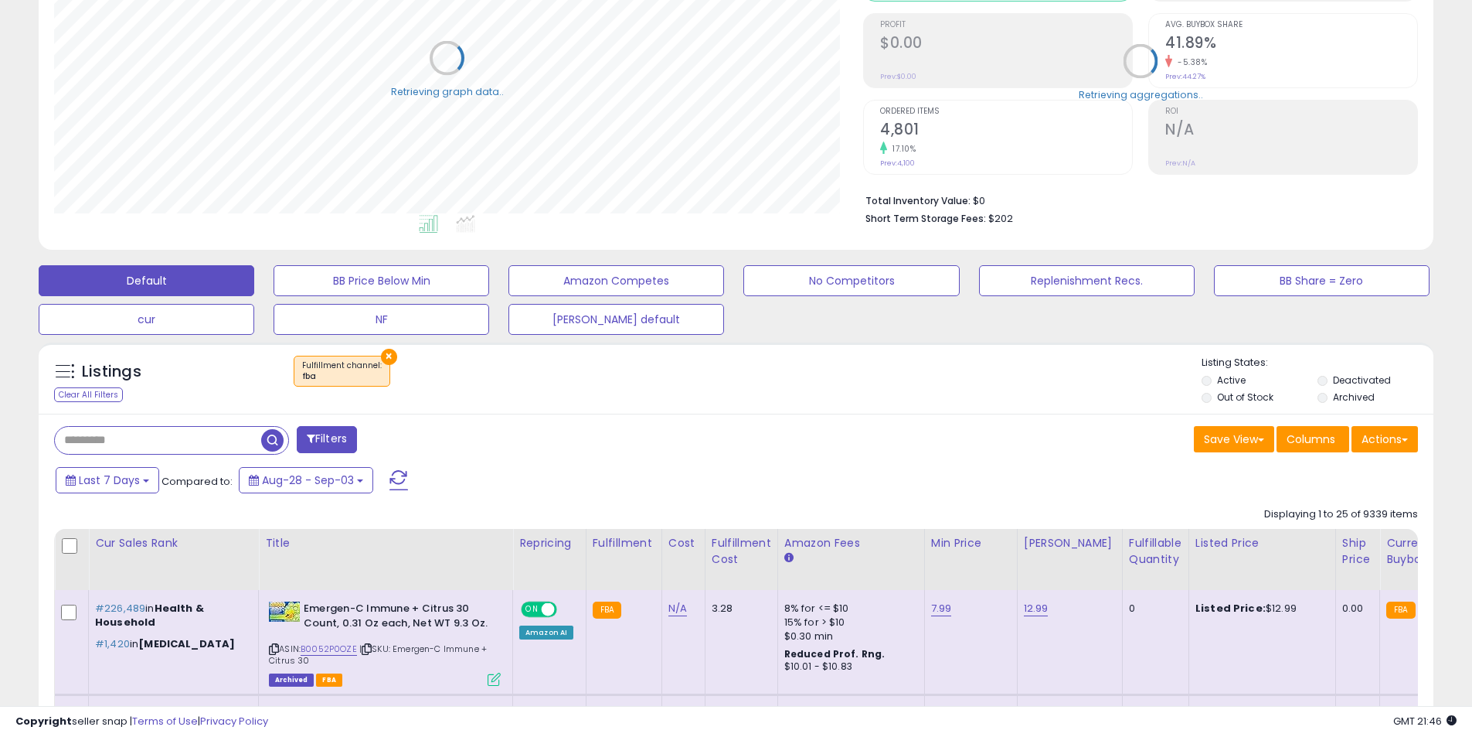
click at [388, 350] on button "×" at bounding box center [389, 357] width 16 height 16
click at [0, 0] on div "Retrieving listings data.." at bounding box center [0, 0] width 0 height 0
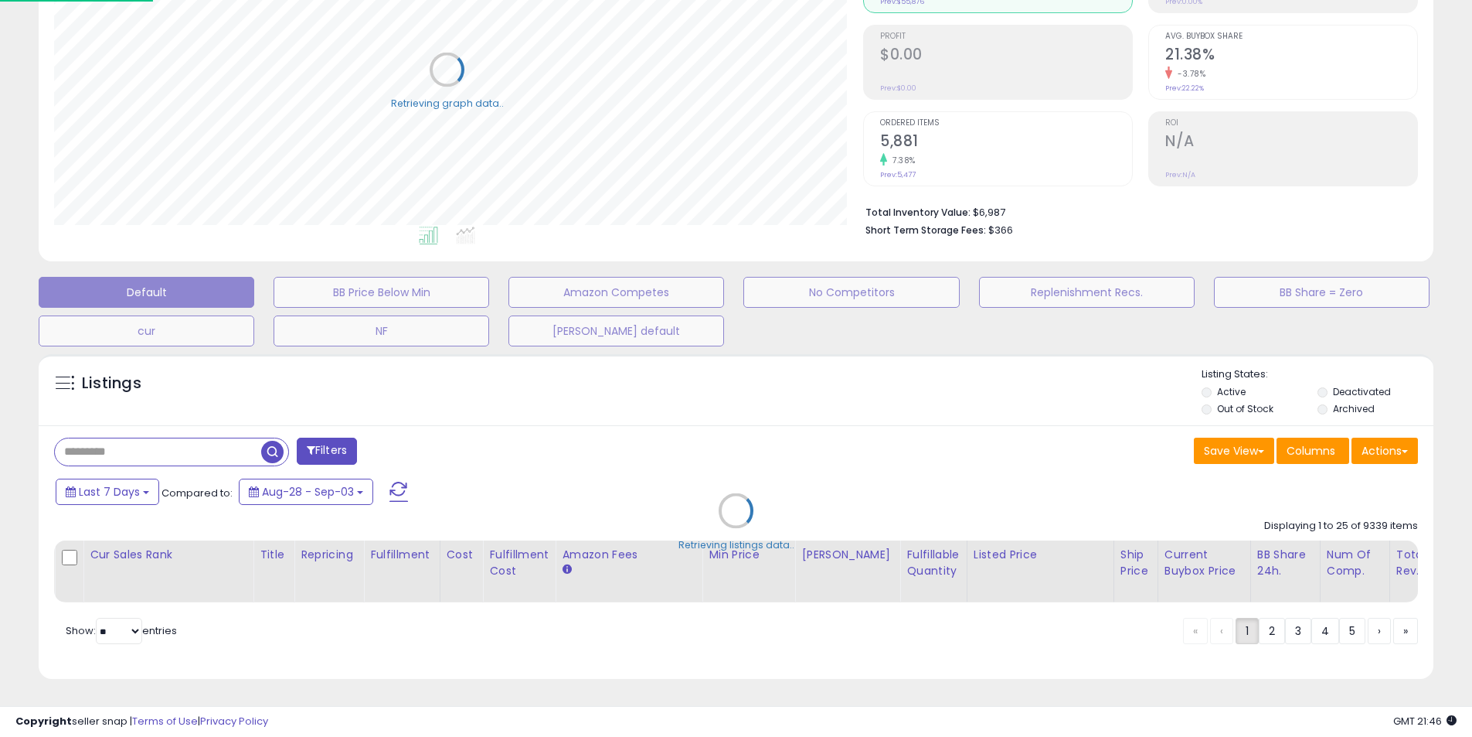
click at [115, 441] on div "Retrieving listings data.." at bounding box center [736, 522] width 1418 height 352
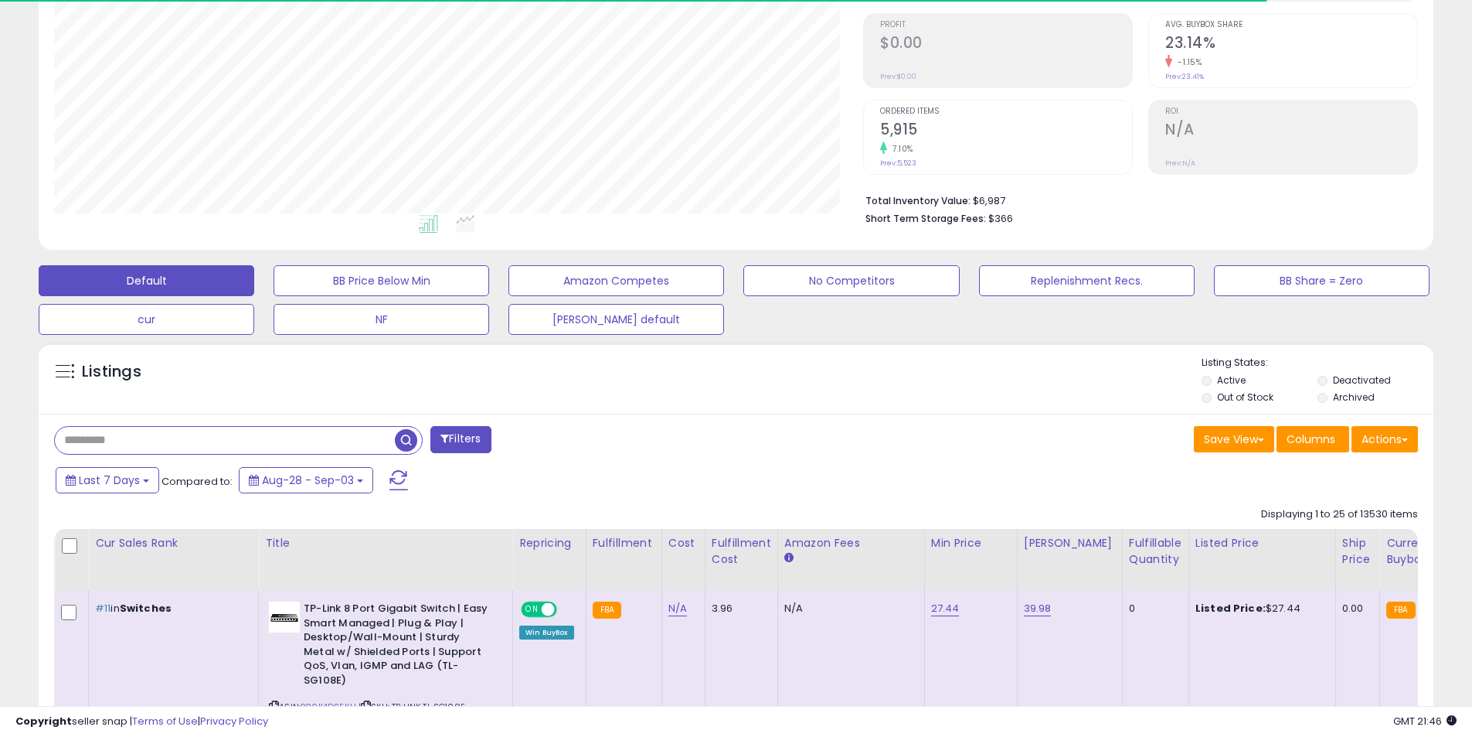
paste input "**********"
type input "**********"
click at [402, 446] on span "button" at bounding box center [406, 440] width 22 height 22
click at [0, 0] on div "Retrieving listings data.." at bounding box center [0, 0] width 0 height 0
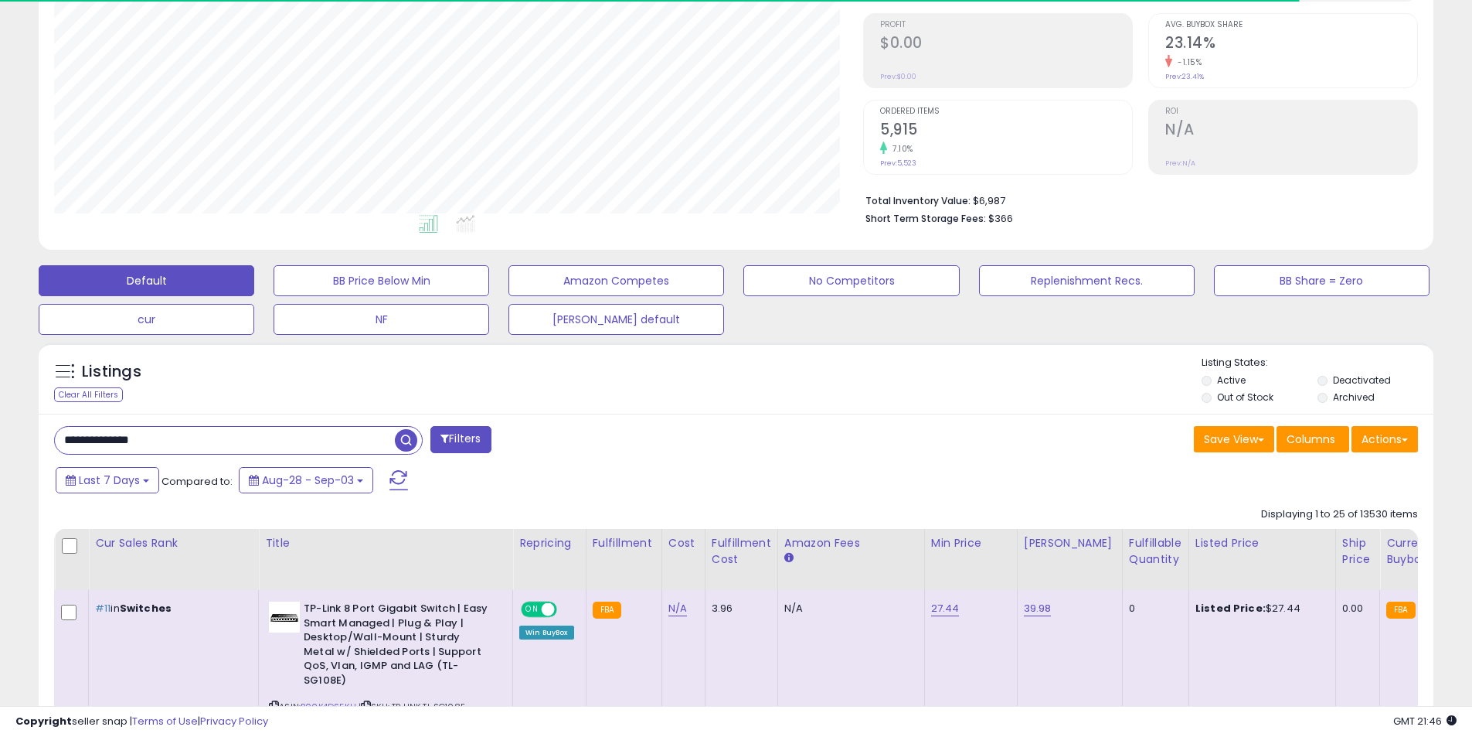
click at [0, 0] on div "Retrieving listings data.." at bounding box center [0, 0] width 0 height 0
